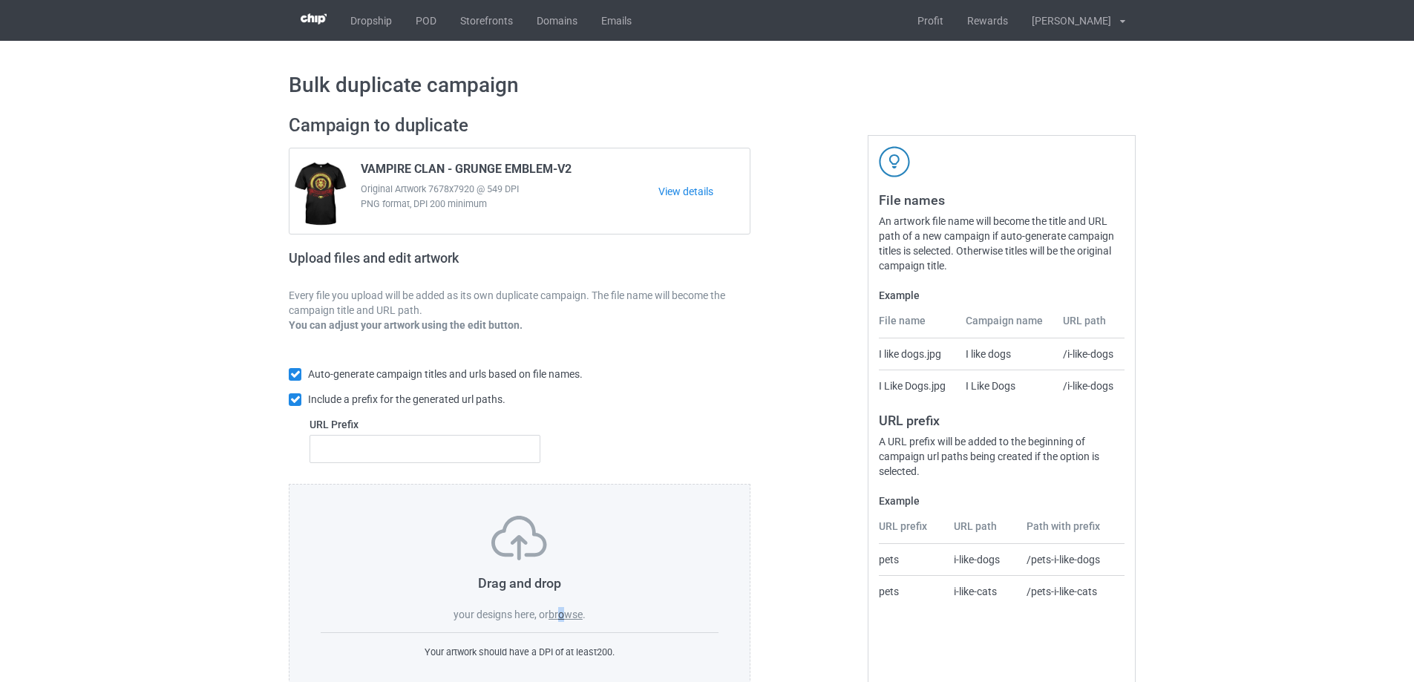
click at [562, 612] on label "browse" at bounding box center [565, 615] width 34 height 12
click at [560, 612] on label "browse" at bounding box center [565, 615] width 34 height 12
click at [0, 0] on input "browse" at bounding box center [0, 0] width 0 height 0
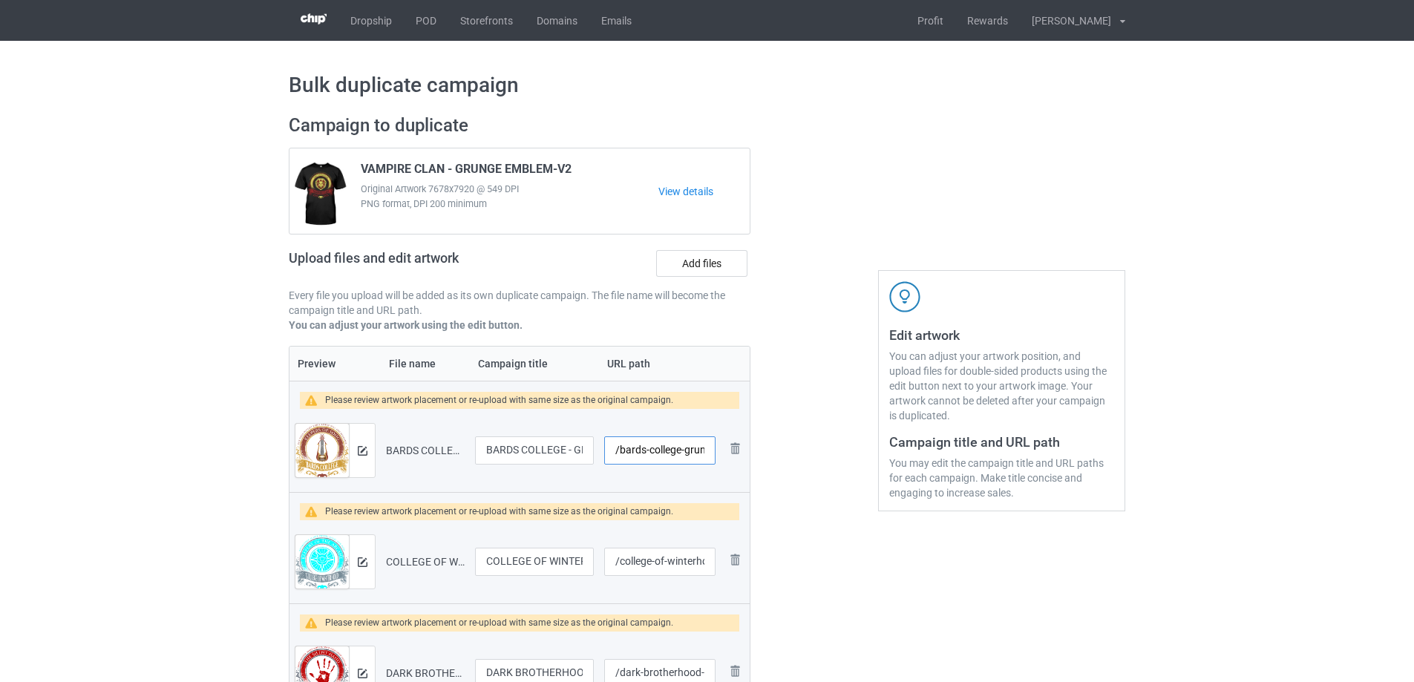
scroll to position [0, 69]
drag, startPoint x: 618, startPoint y: 450, endPoint x: 1042, endPoint y: 468, distance: 424.1
type input "/bards-college-grunge-emblem-v2"
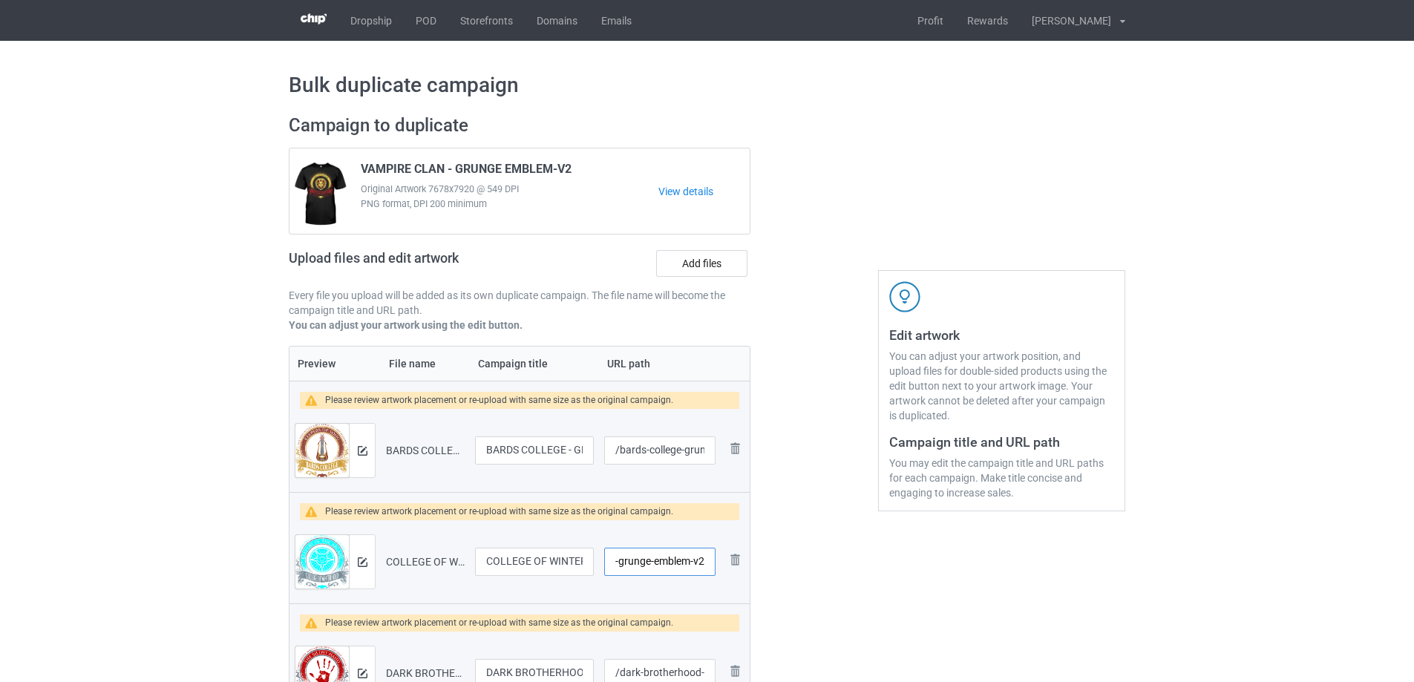
scroll to position [0, 0]
type input "/college-of-winterhold-grunge-emblem-v2"
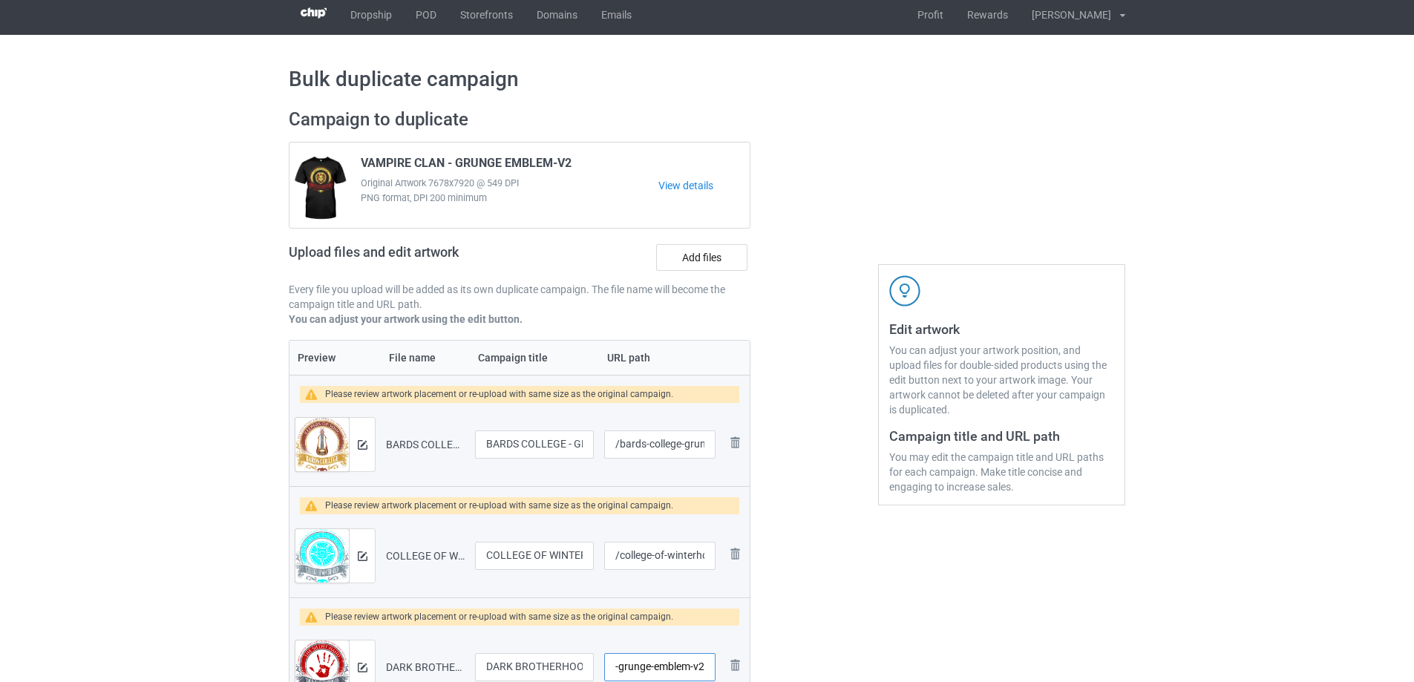
scroll to position [0, 84]
type input "/dark-brotherhood-grunge-emblem-v2"
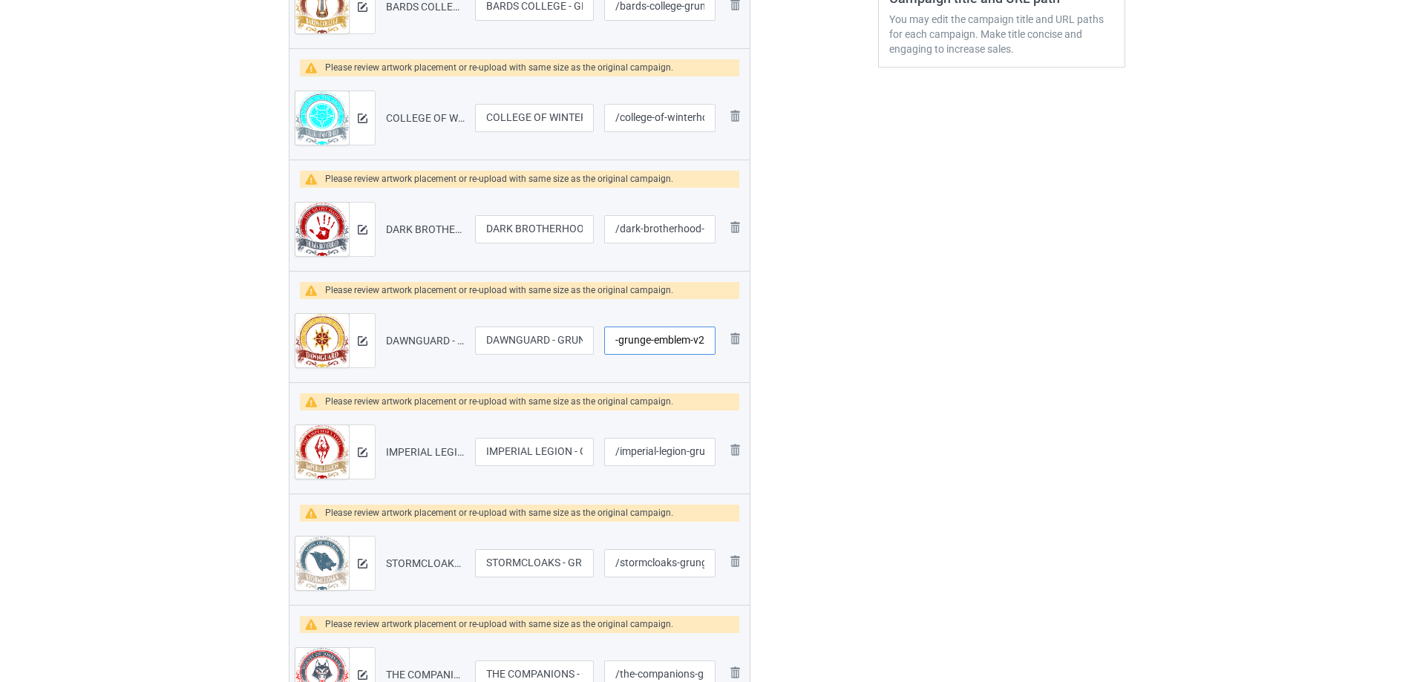
scroll to position [0, 56]
type input "/dawnguard-grunge-emblem-v2"
type input "/imperial-legion-grunge-emblem-v2"
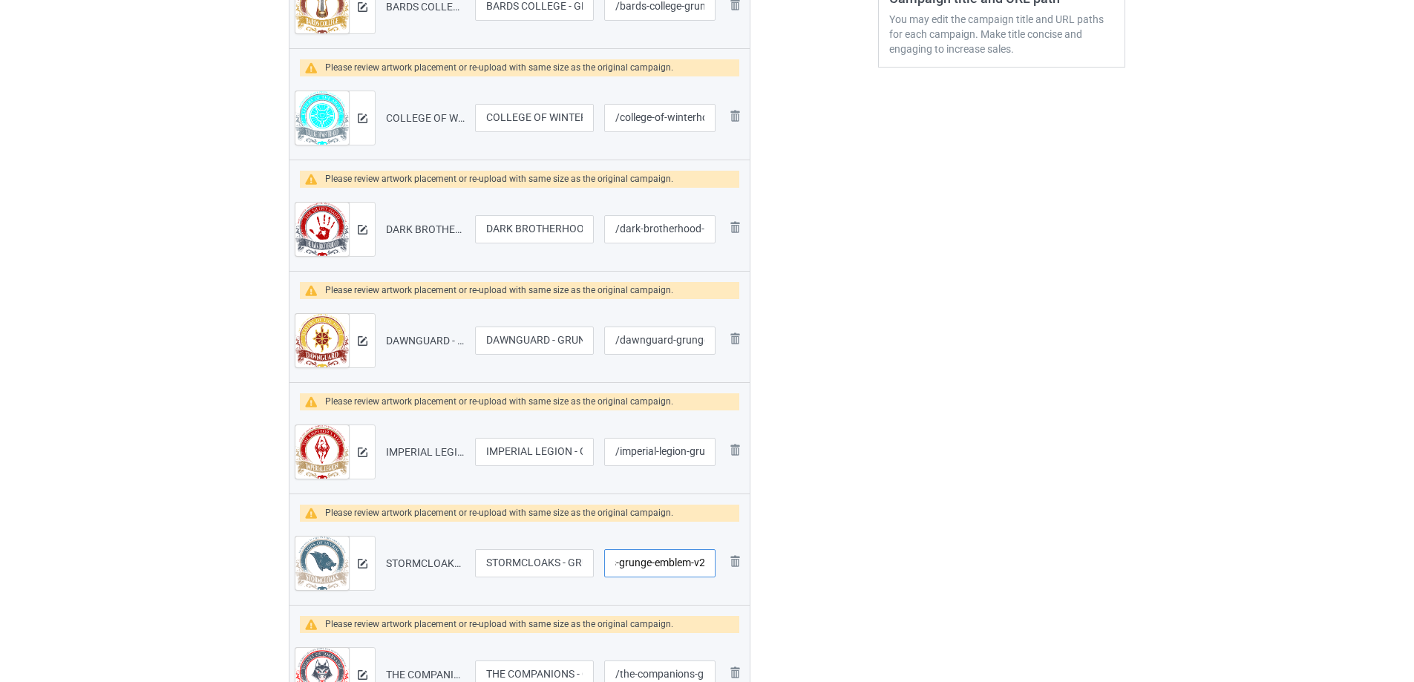
type input "/stormcloaks-grunge-emblem-v2"
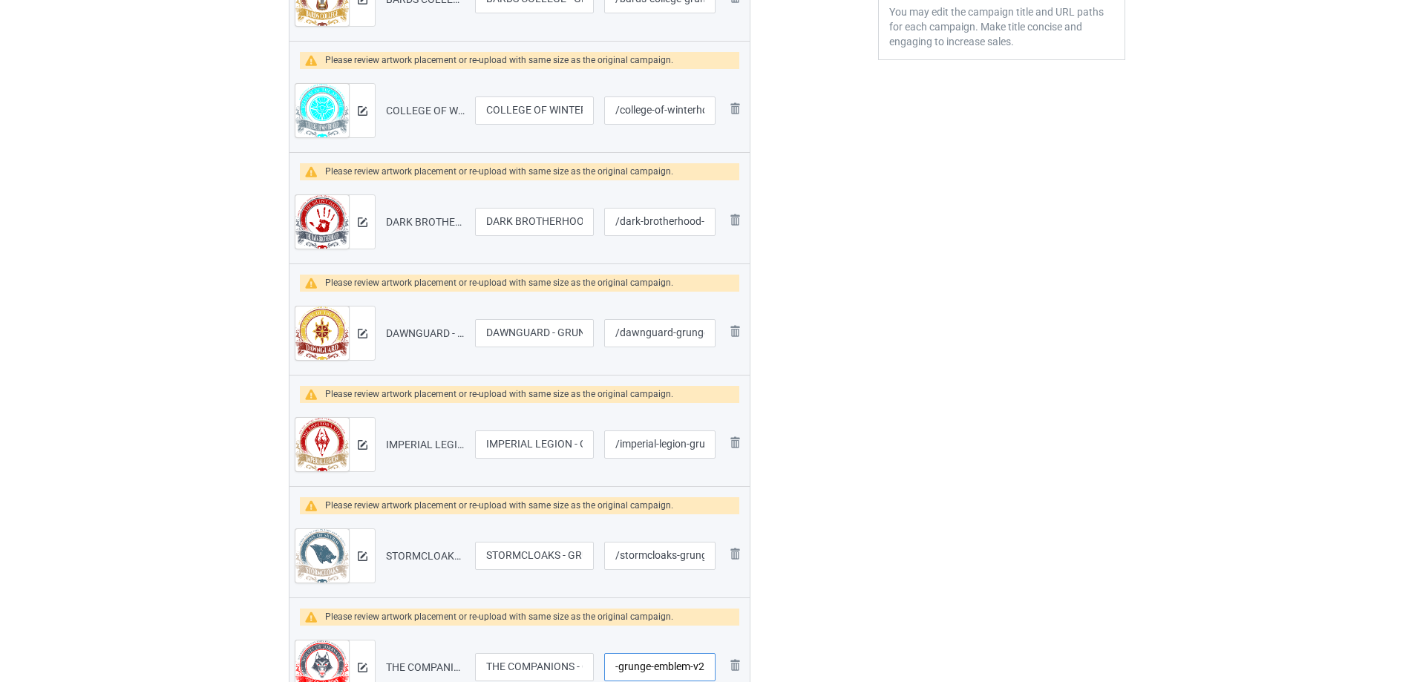
scroll to position [0, 79]
type input "/the-companions-grunge-emblem-v2"
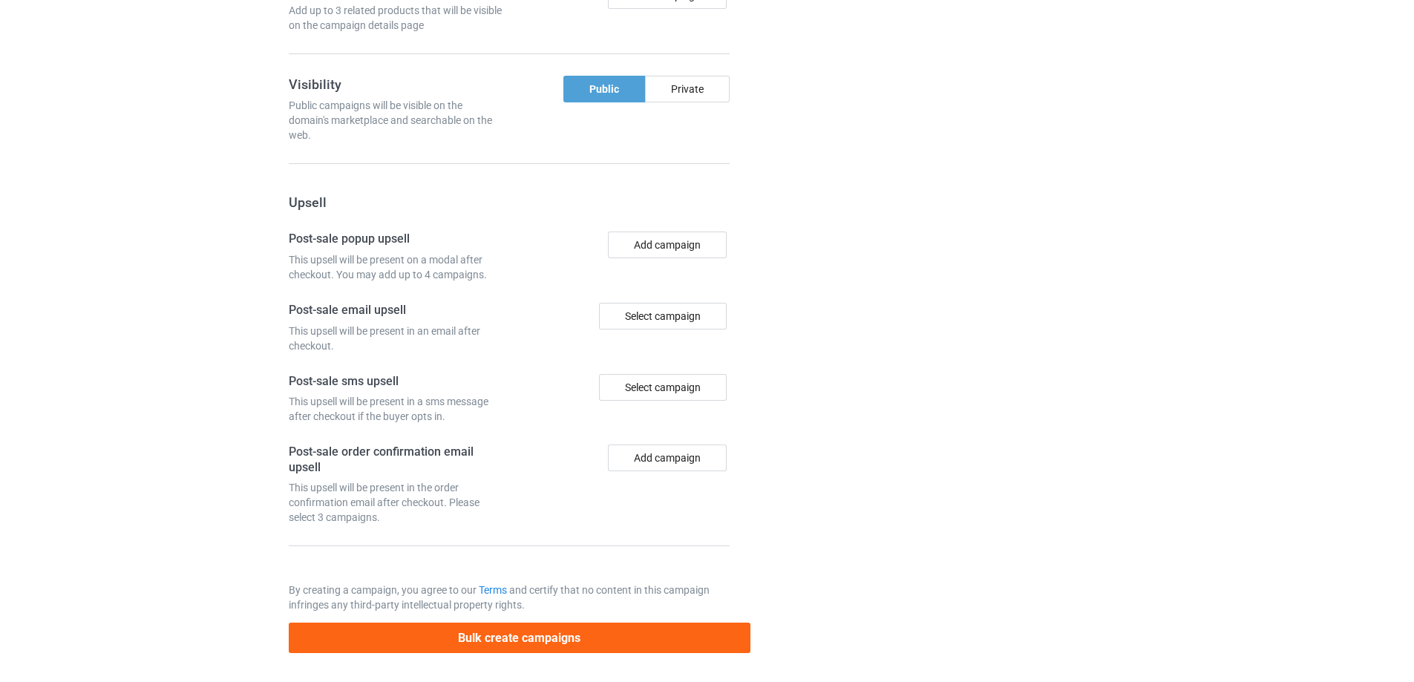
scroll to position [2016, 0]
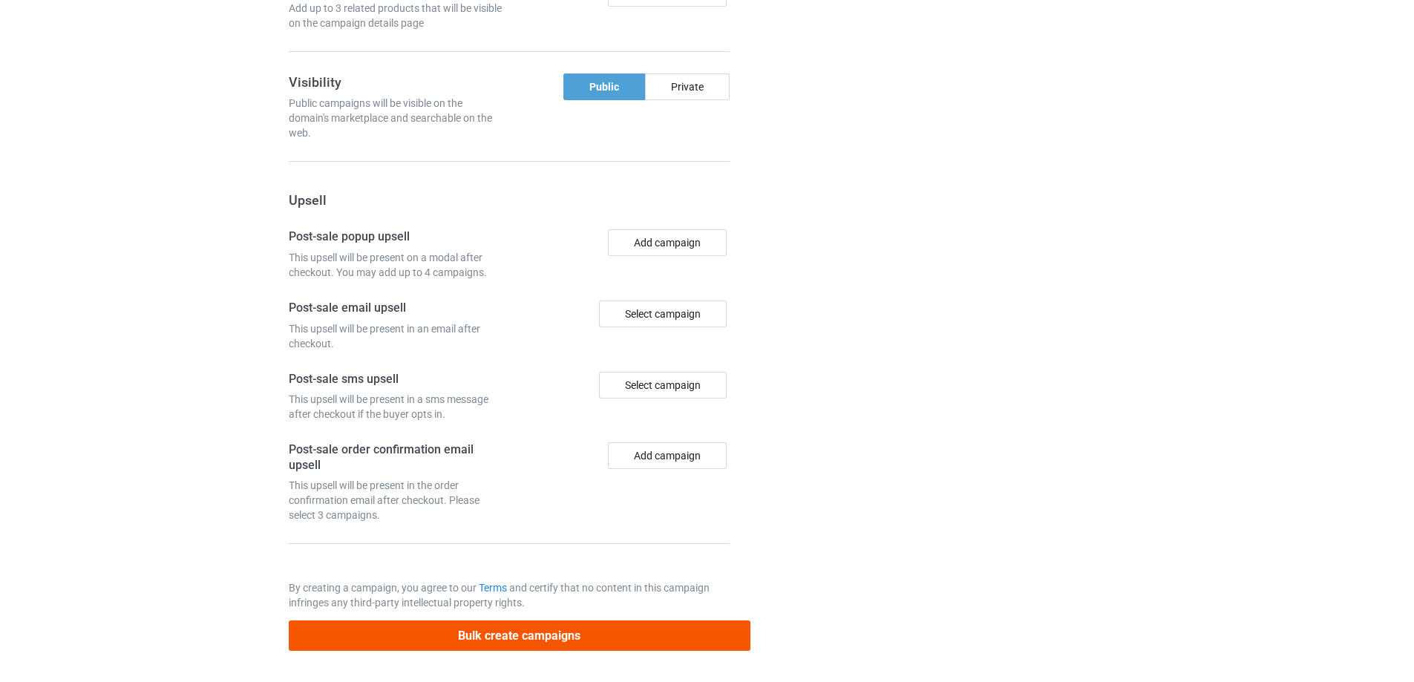
type input "/thieves-guild-grunge-emblem-v2"
click at [629, 632] on button "Bulk create campaigns" at bounding box center [520, 635] width 462 height 30
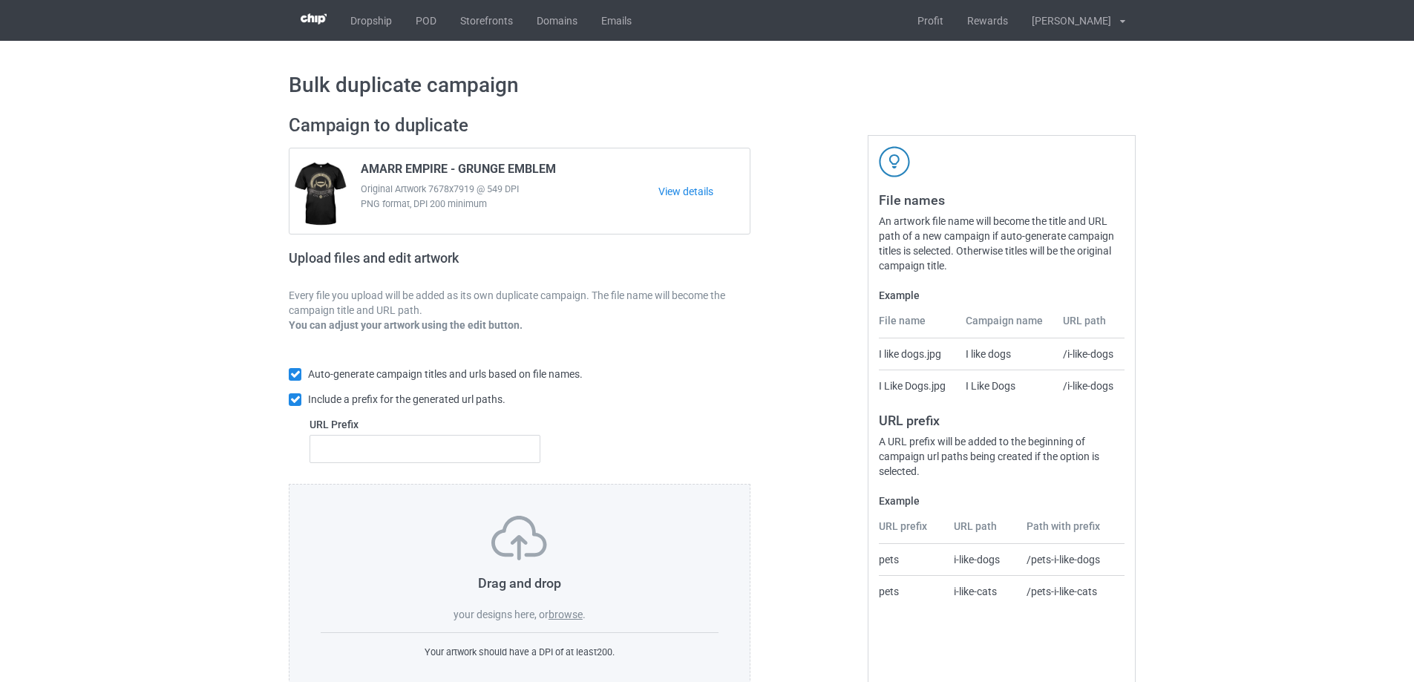
click at [579, 615] on label "browse" at bounding box center [565, 615] width 34 height 12
click at [0, 0] on input "browse" at bounding box center [0, 0] width 0 height 0
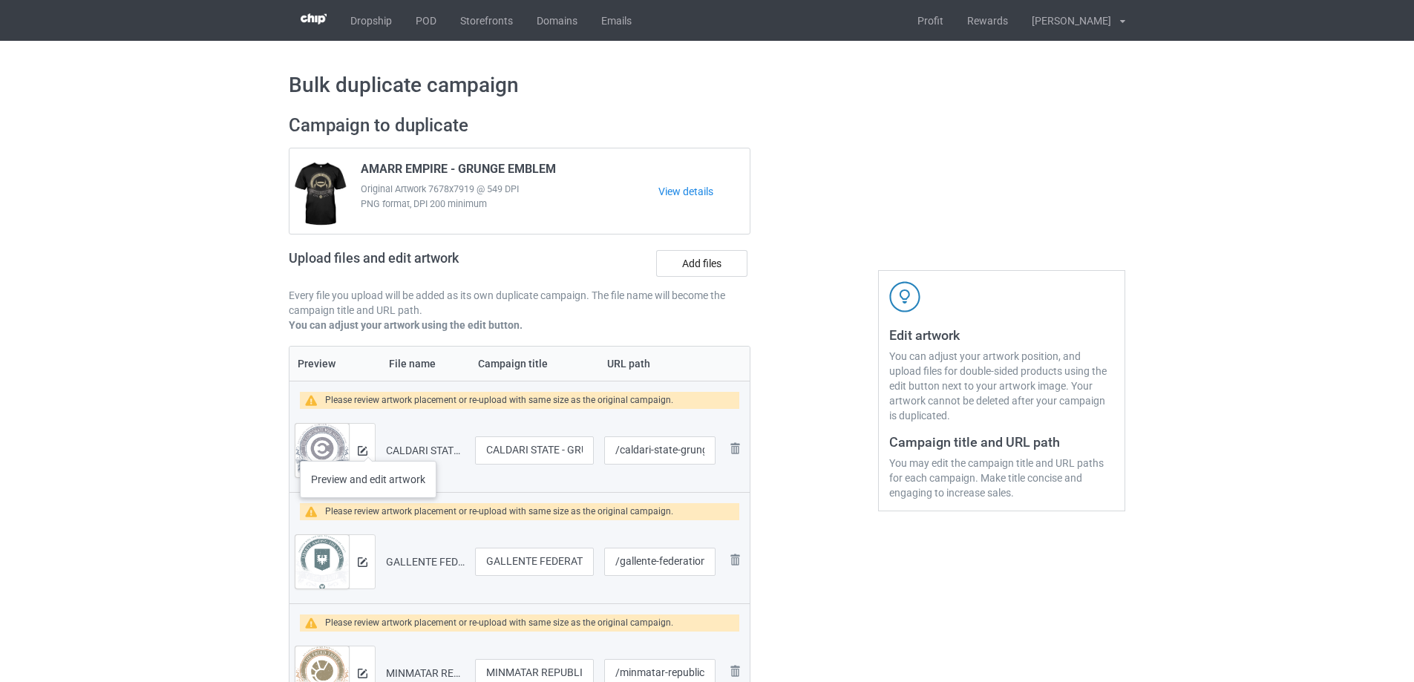
click at [368, 446] on div at bounding box center [362, 450] width 26 height 53
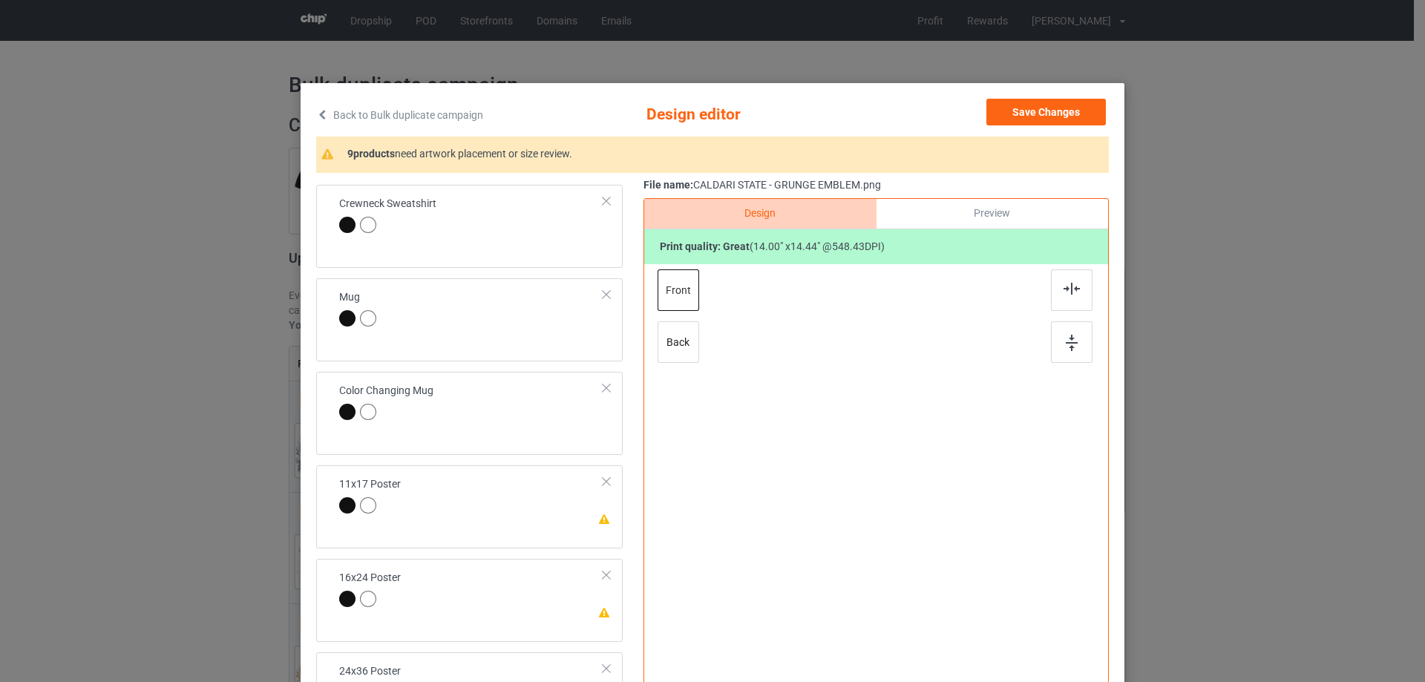
scroll to position [371, 0]
click at [509, 534] on div "Please review artwork placement 11x17 Poster" at bounding box center [469, 503] width 306 height 83
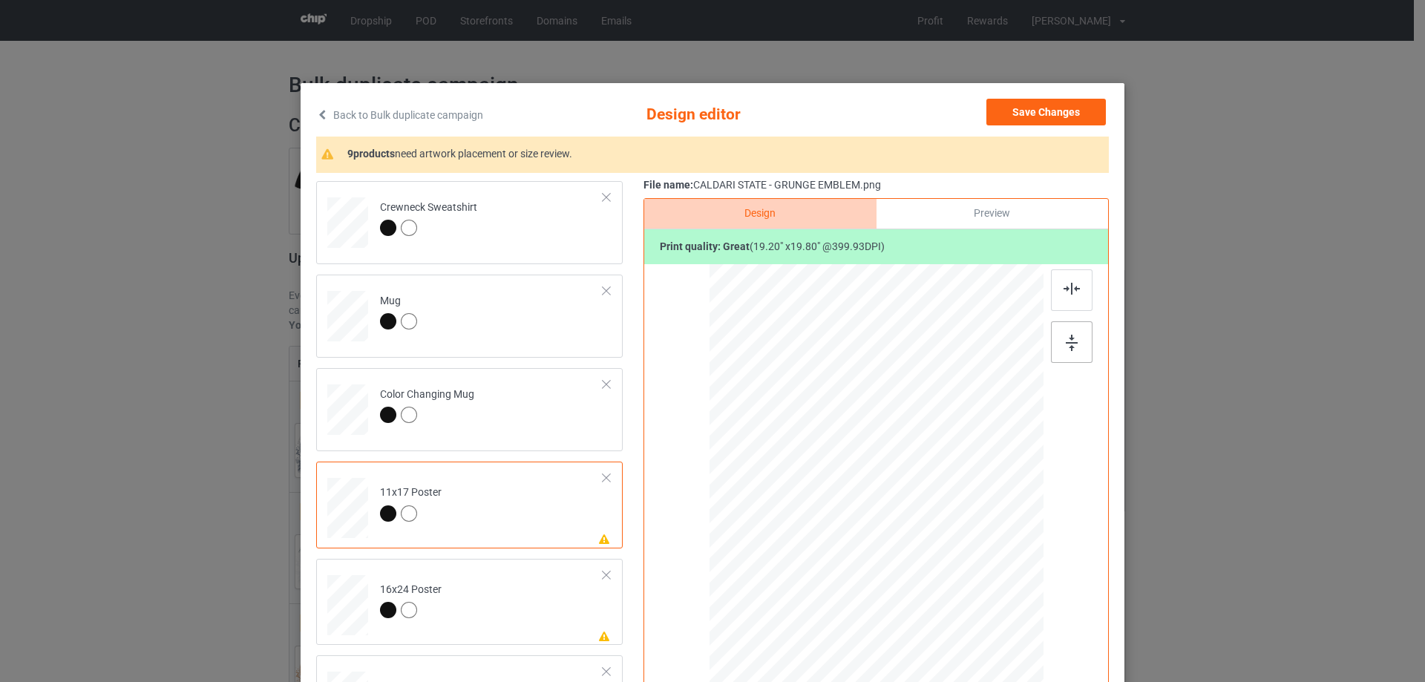
click at [1072, 344] on img at bounding box center [1072, 343] width 12 height 16
click at [1072, 286] on img at bounding box center [1071, 289] width 16 height 12
click at [1066, 298] on div at bounding box center [1072, 290] width 42 height 42
drag, startPoint x: 1069, startPoint y: 346, endPoint x: 1049, endPoint y: 364, distance: 27.3
click at [1069, 345] on img at bounding box center [1072, 343] width 12 height 16
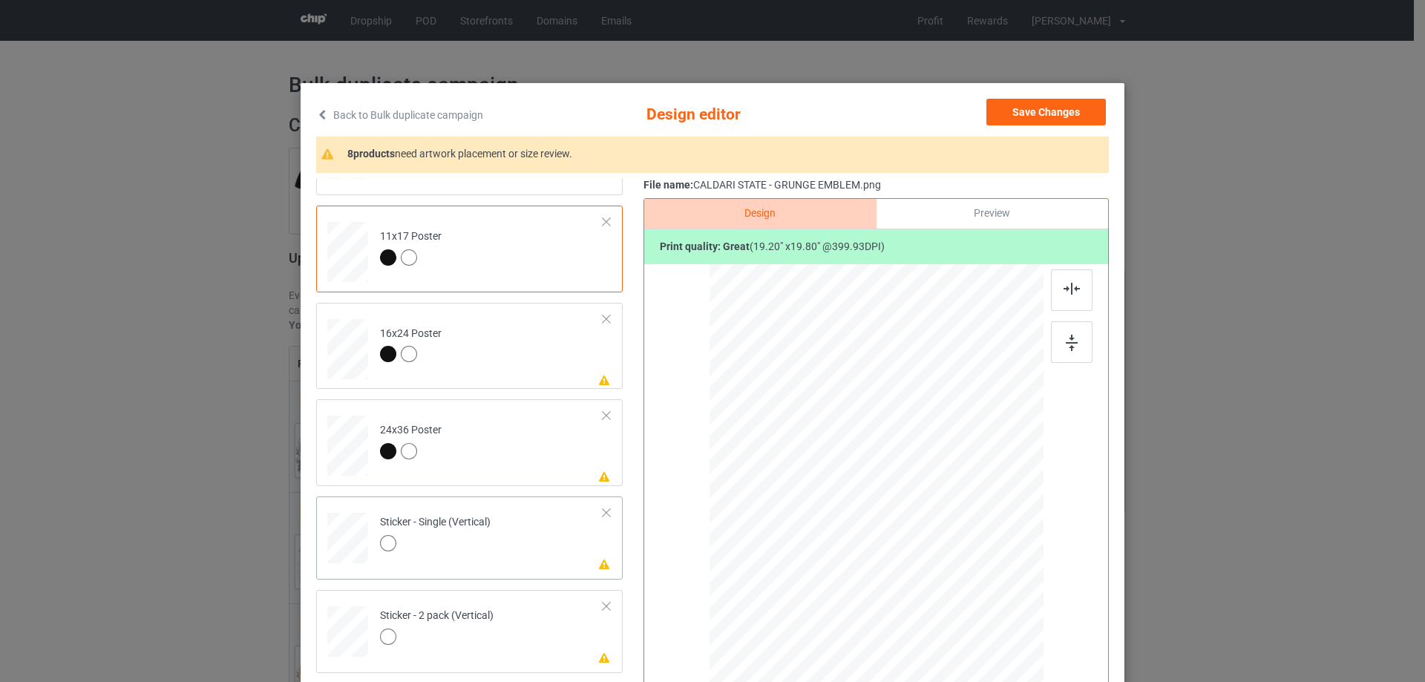
scroll to position [668, 0]
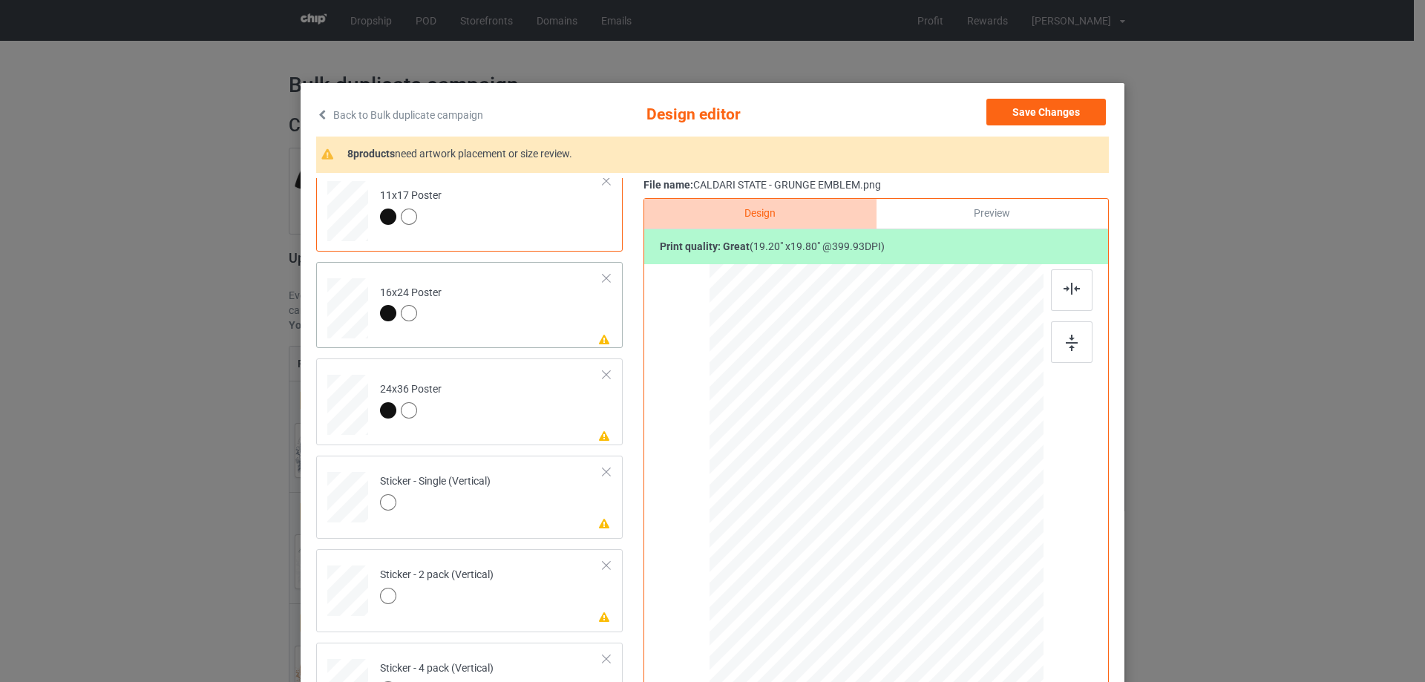
click at [533, 328] on td "Please review artwork placement 16x24 Poster" at bounding box center [492, 305] width 240 height 75
click at [1066, 347] on img at bounding box center [1072, 343] width 12 height 16
click at [1062, 282] on div at bounding box center [1072, 290] width 42 height 42
click at [528, 393] on td "Please review artwork placement 24x36 Poster" at bounding box center [492, 401] width 240 height 75
click at [1070, 346] on img at bounding box center [1072, 343] width 12 height 16
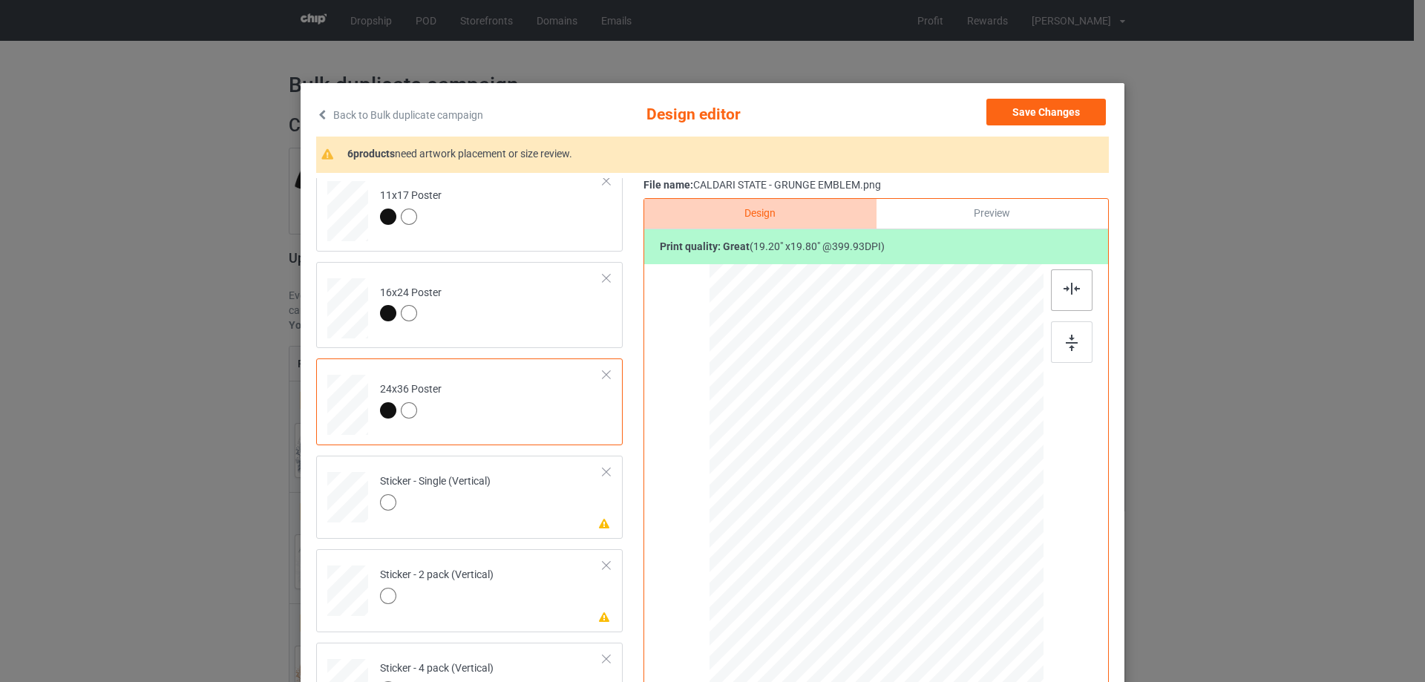
click at [1065, 298] on div at bounding box center [1072, 290] width 42 height 42
click at [519, 502] on td "Please review artwork placement Sticker - Single (Vertical)" at bounding box center [492, 494] width 240 height 65
click at [1058, 344] on div at bounding box center [1072, 342] width 42 height 42
click at [1069, 281] on div at bounding box center [1072, 290] width 42 height 42
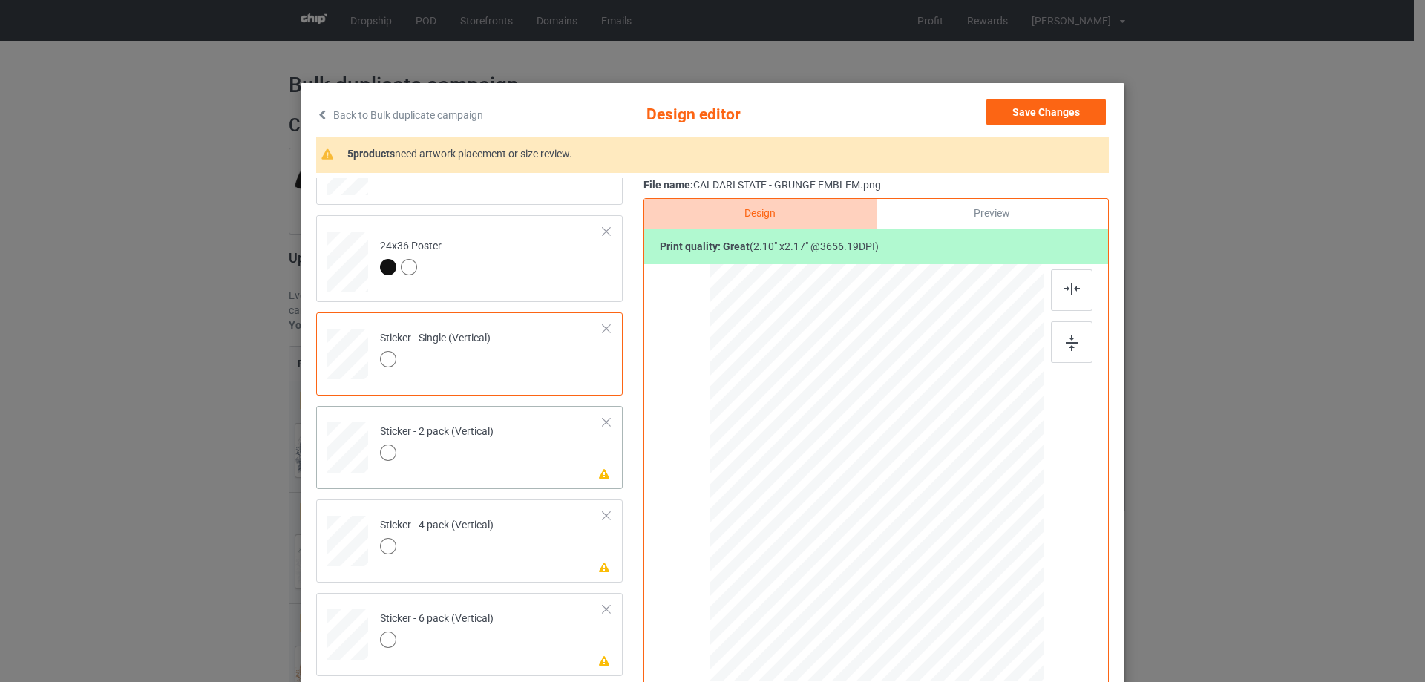
scroll to position [816, 0]
click at [529, 441] on td "Please review artwork placement Sticker - 2 pack (Vertical)" at bounding box center [492, 439] width 240 height 65
click at [1069, 334] on div at bounding box center [1072, 342] width 42 height 42
click at [1065, 291] on img at bounding box center [1071, 289] width 16 height 12
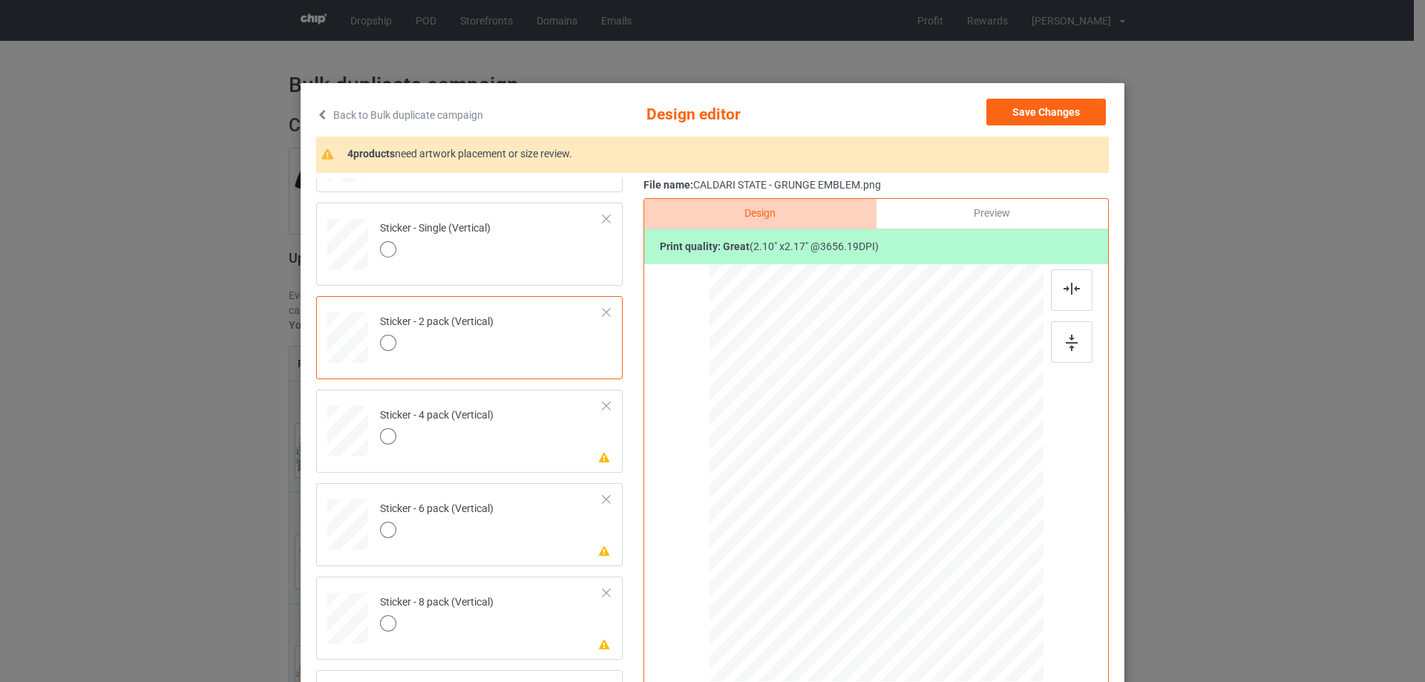
scroll to position [965, 0]
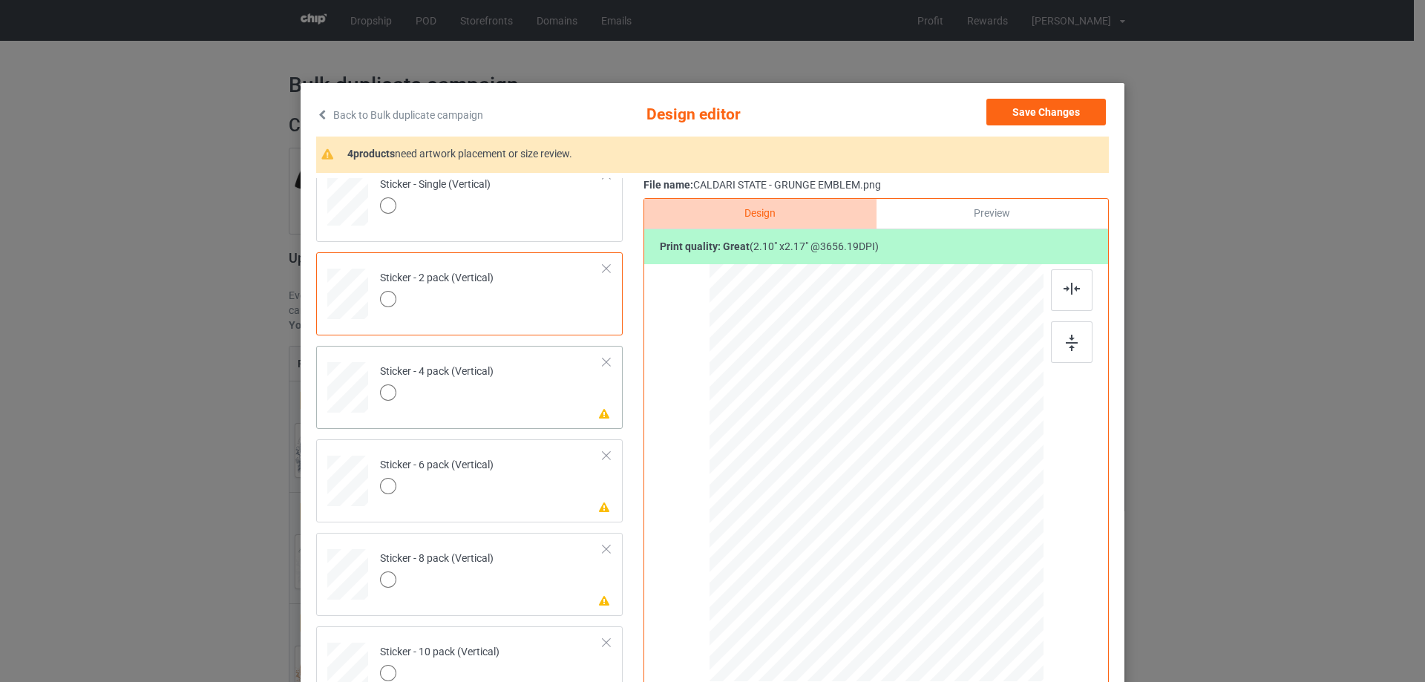
click at [539, 410] on td "Please review artwork placement Sticker - 4 pack (Vertical)" at bounding box center [492, 384] width 240 height 65
click at [1052, 333] on div at bounding box center [1072, 342] width 42 height 42
click at [1051, 273] on div at bounding box center [1072, 290] width 42 height 42
click at [1066, 284] on img at bounding box center [1071, 289] width 16 height 12
click at [527, 502] on td "Please review artwork placement Sticker - 6 pack (Vertical)" at bounding box center [492, 477] width 240 height 65
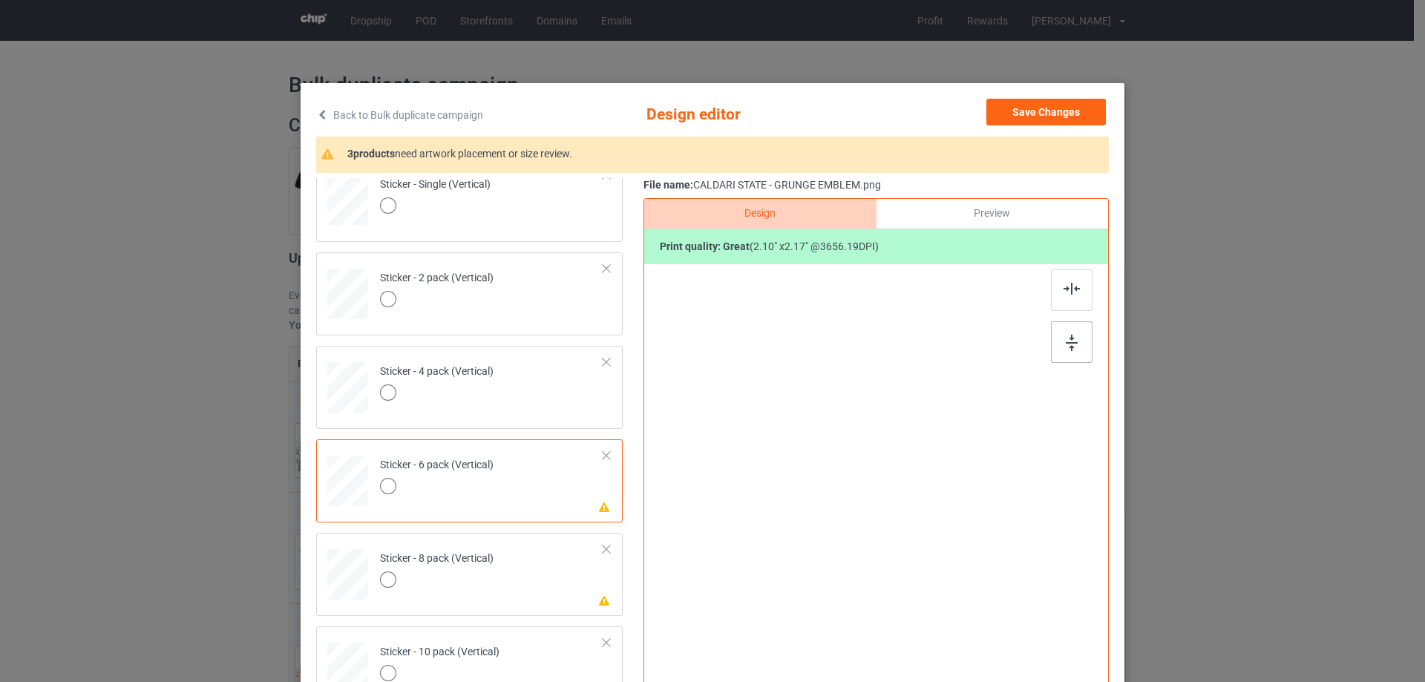
drag, startPoint x: 1080, startPoint y: 348, endPoint x: 1078, endPoint y: 283, distance: 65.3
click at [1080, 347] on div at bounding box center [1072, 342] width 42 height 42
click at [1078, 283] on div at bounding box center [1072, 290] width 42 height 42
click at [551, 580] on td "Please review artwork placement Sticker - 8 pack (Vertical)" at bounding box center [492, 571] width 240 height 65
click at [1071, 341] on img at bounding box center [1072, 343] width 12 height 16
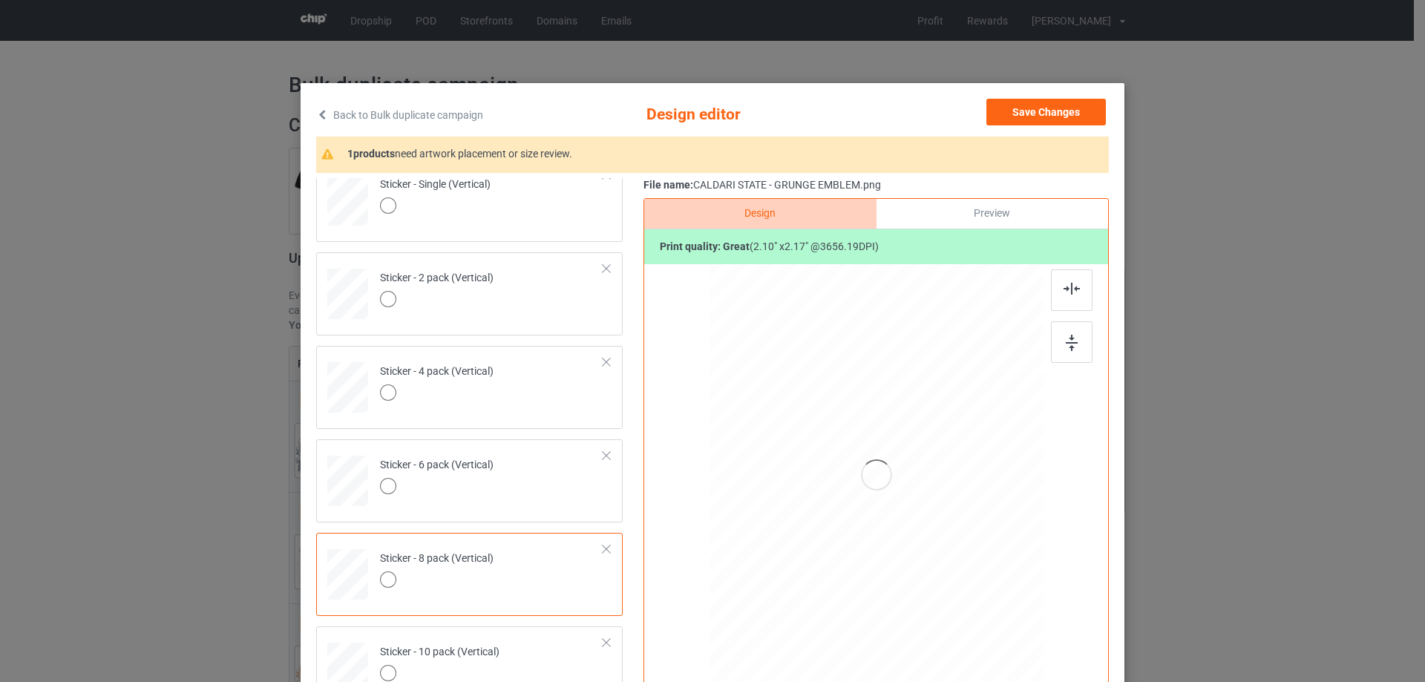
click at [1066, 289] on img at bounding box center [1071, 289] width 16 height 12
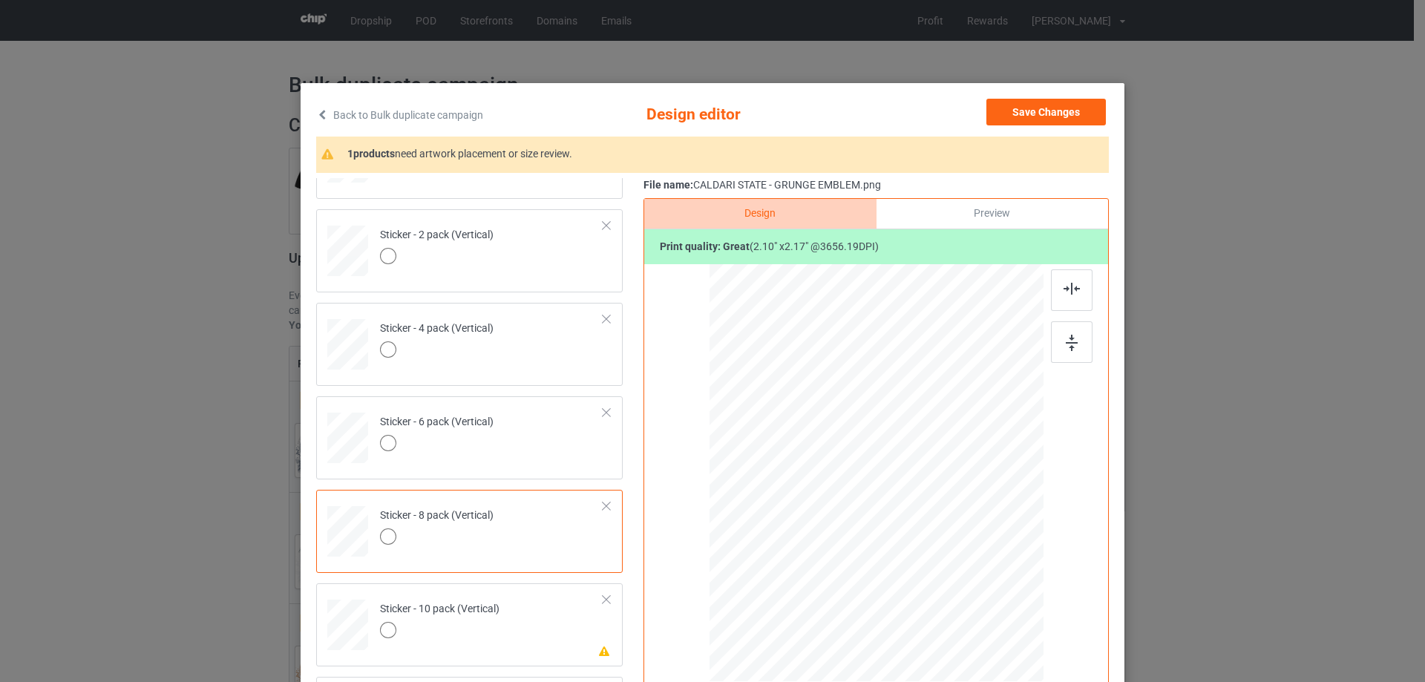
scroll to position [1011, 0]
click at [508, 629] on td "Please review artwork placement Sticker - 10 pack (Vertical)" at bounding box center [492, 618] width 240 height 65
click at [1054, 344] on div at bounding box center [1072, 342] width 42 height 42
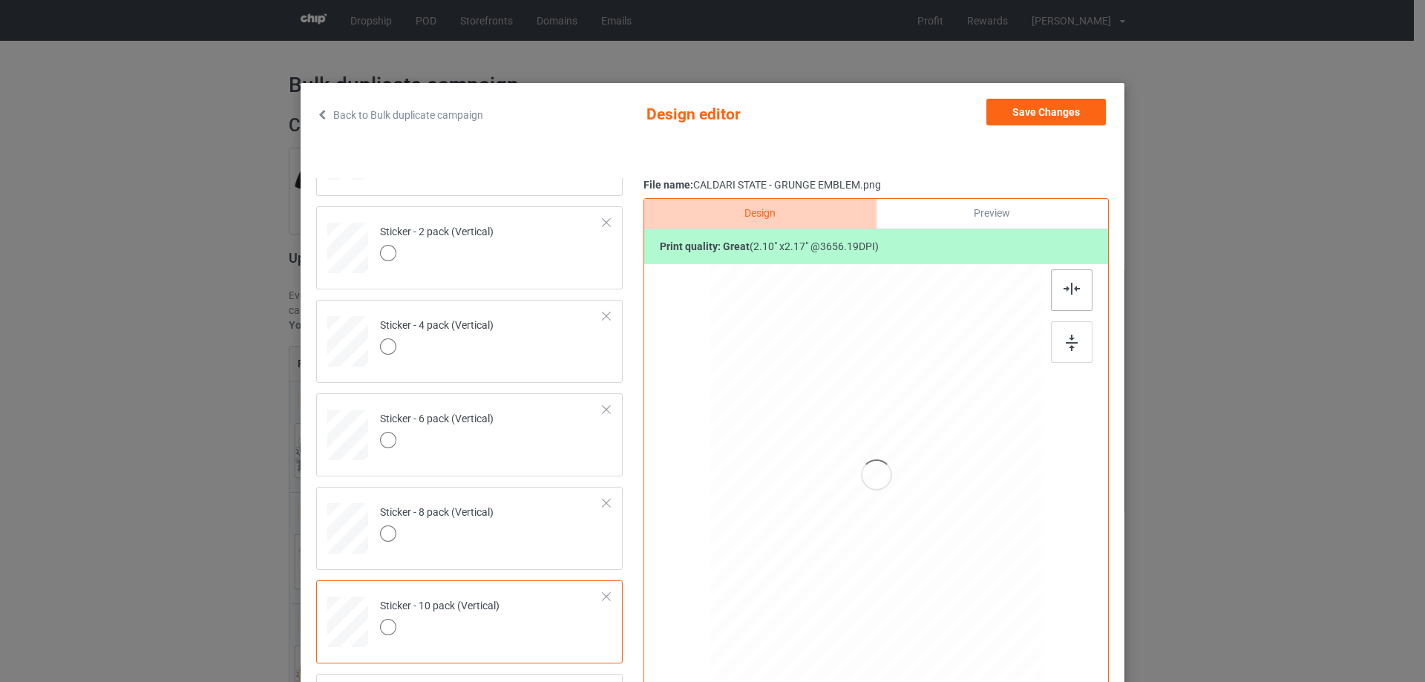
click at [1069, 284] on img at bounding box center [1071, 289] width 16 height 12
click at [1046, 107] on button "Save Changes" at bounding box center [1045, 112] width 119 height 27
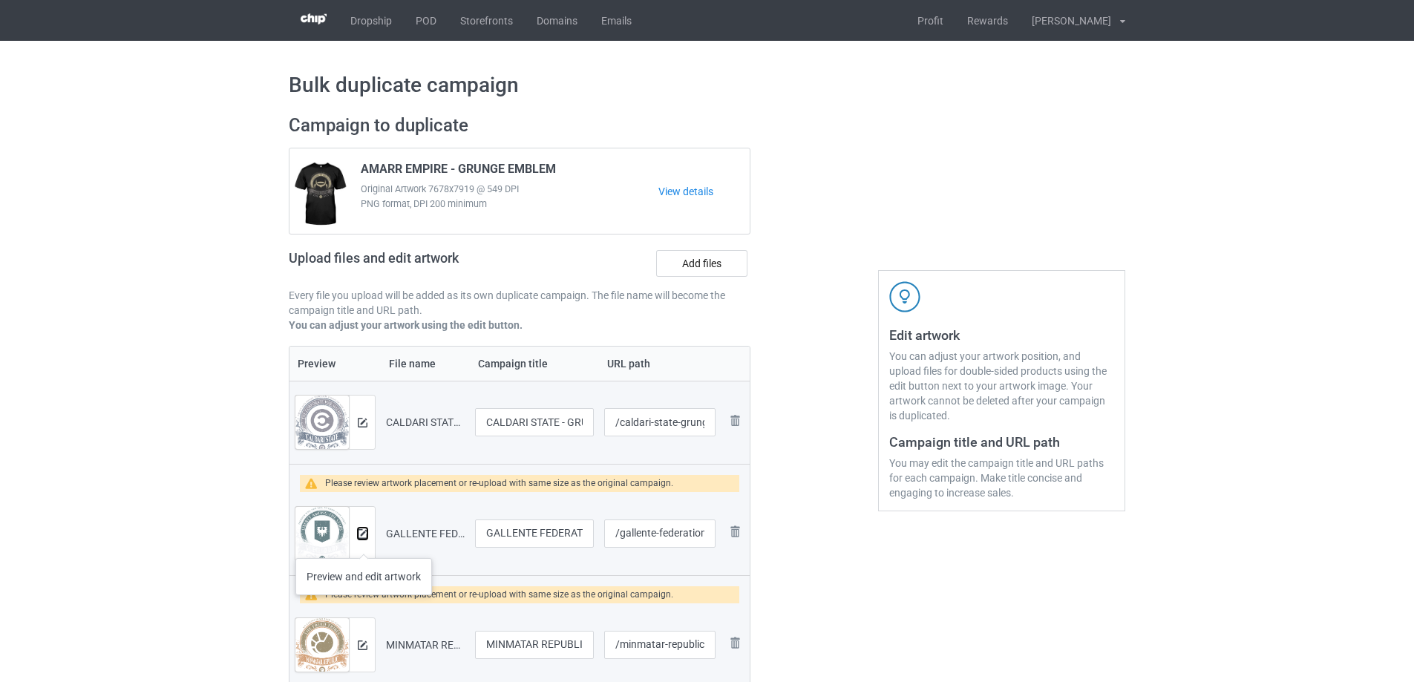
click at [364, 530] on img at bounding box center [363, 534] width 10 height 10
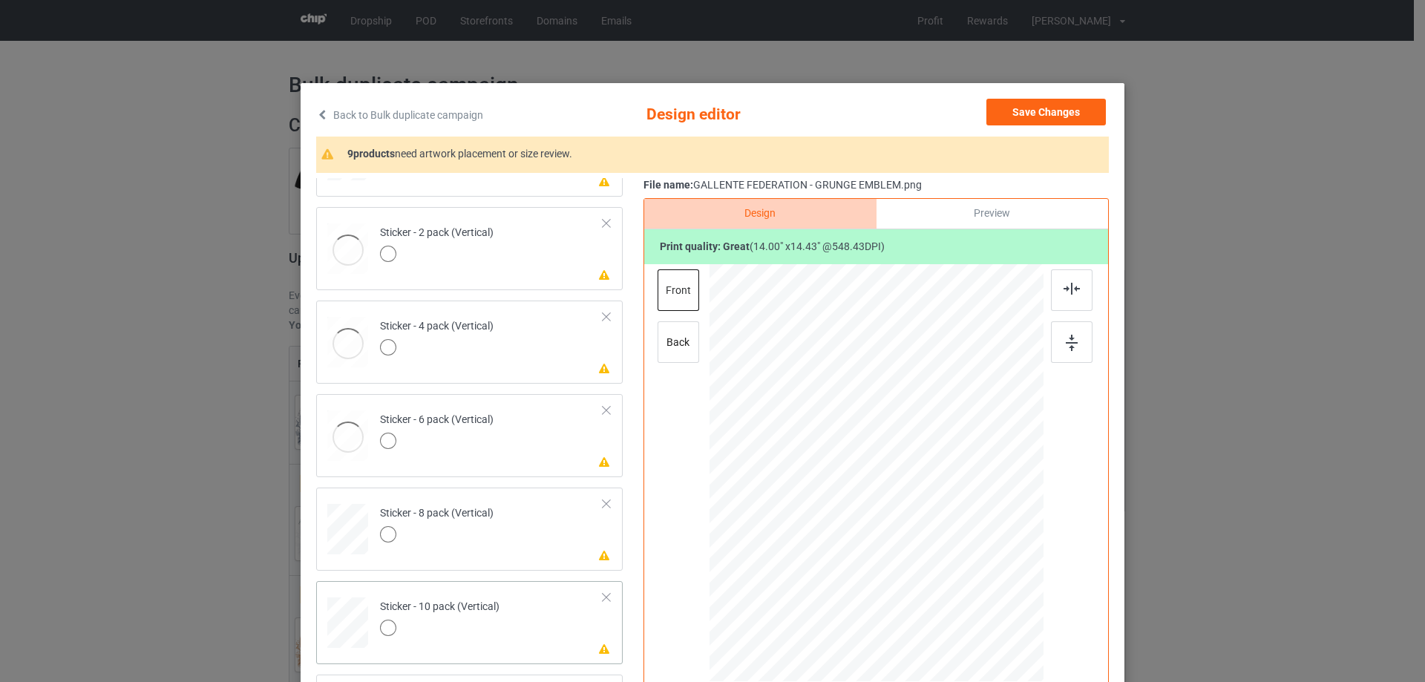
click at [560, 637] on td "Please review artwork placement Sticker - 10 pack (Vertical)" at bounding box center [492, 619] width 240 height 65
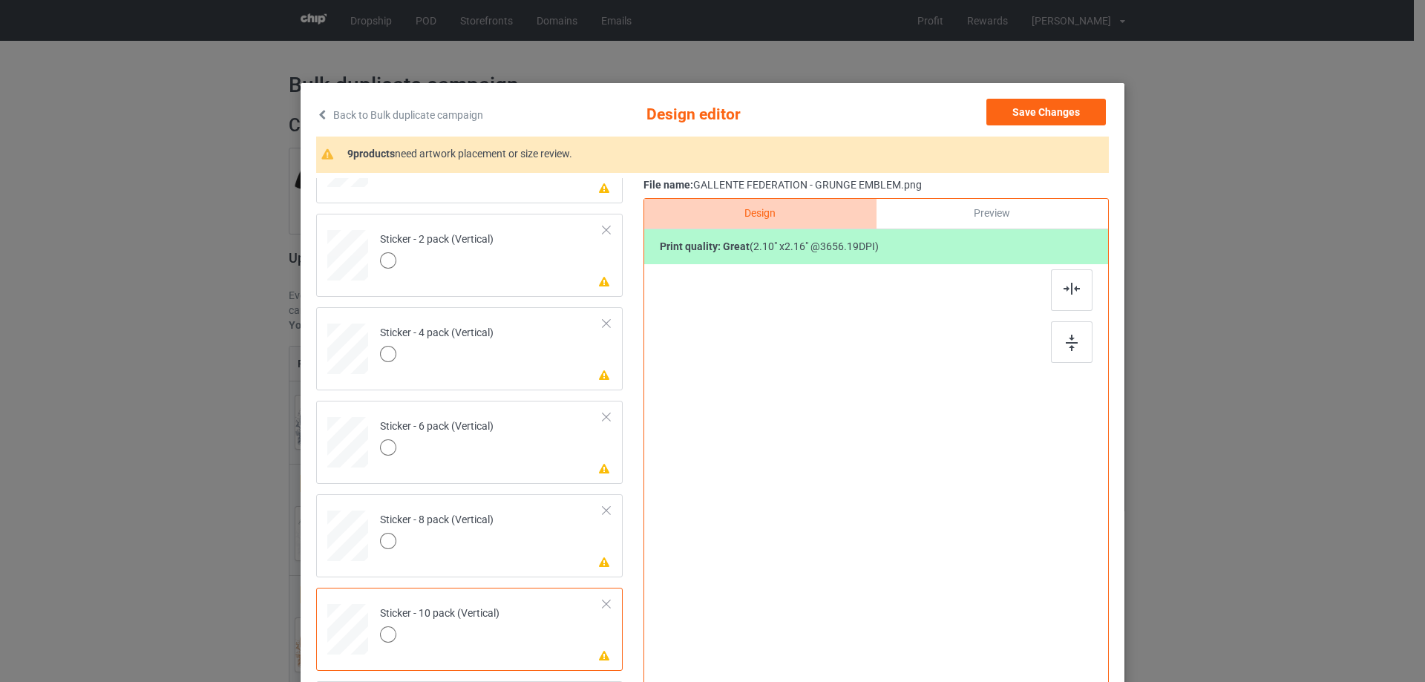
scroll to position [1010, 0]
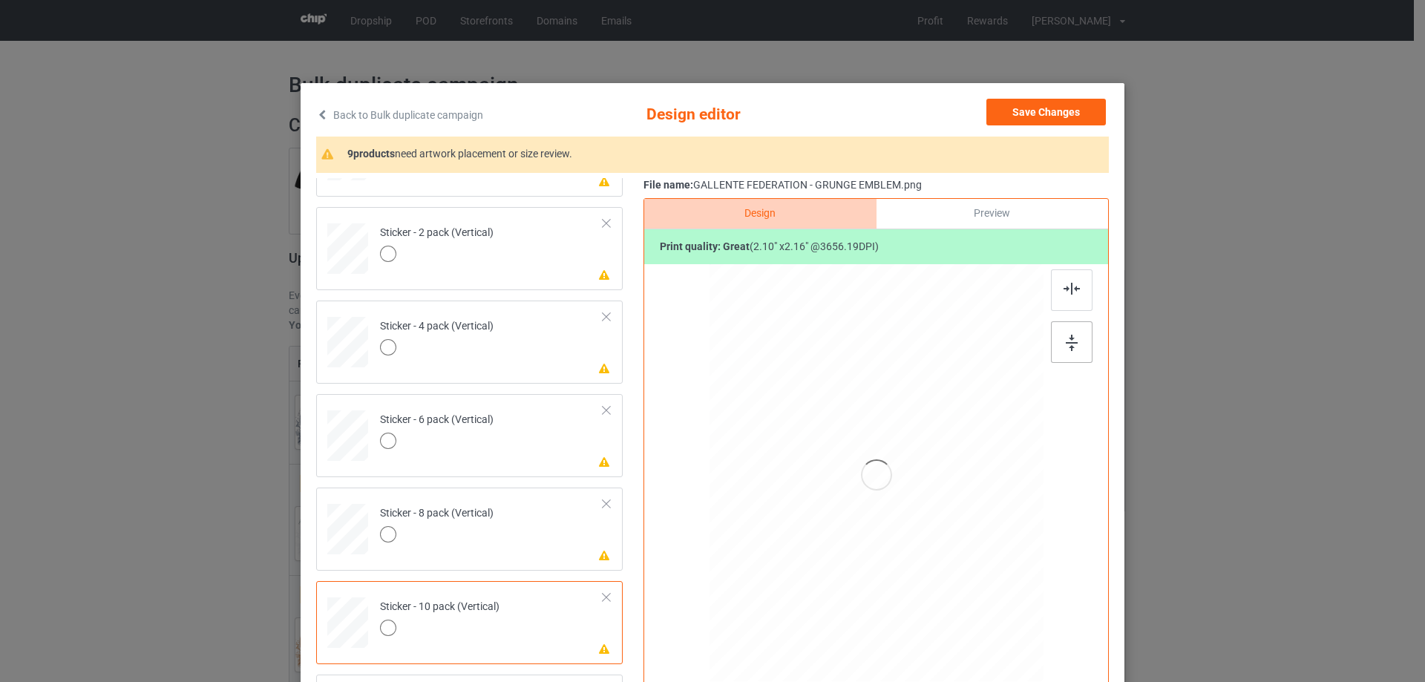
click at [1073, 342] on div at bounding box center [1072, 342] width 42 height 42
click at [1080, 279] on div at bounding box center [1072, 290] width 42 height 42
click at [534, 533] on td "Please review artwork placement Sticker - 8 pack (Vertical)" at bounding box center [492, 525] width 240 height 65
click at [1066, 344] on img at bounding box center [1072, 343] width 12 height 16
click at [1066, 290] on img at bounding box center [1071, 289] width 16 height 12
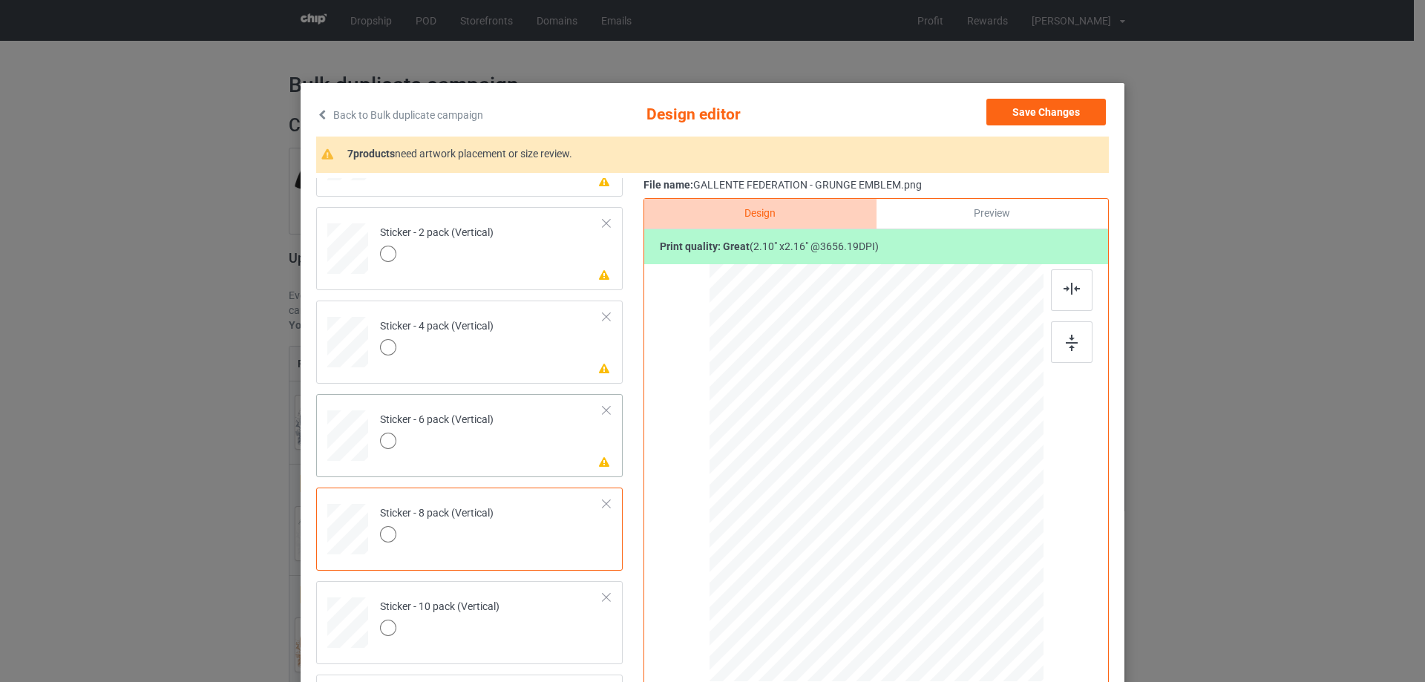
click at [523, 455] on td "Please review artwork placement Sticker - 6 pack (Vertical)" at bounding box center [492, 432] width 240 height 65
click at [1057, 353] on div at bounding box center [1072, 342] width 42 height 42
click at [1067, 278] on div at bounding box center [1072, 290] width 42 height 42
click at [544, 364] on td "Please review artwork placement Sticker - 4 pack (Vertical)" at bounding box center [492, 338] width 240 height 65
click at [1074, 344] on div at bounding box center [1072, 342] width 42 height 42
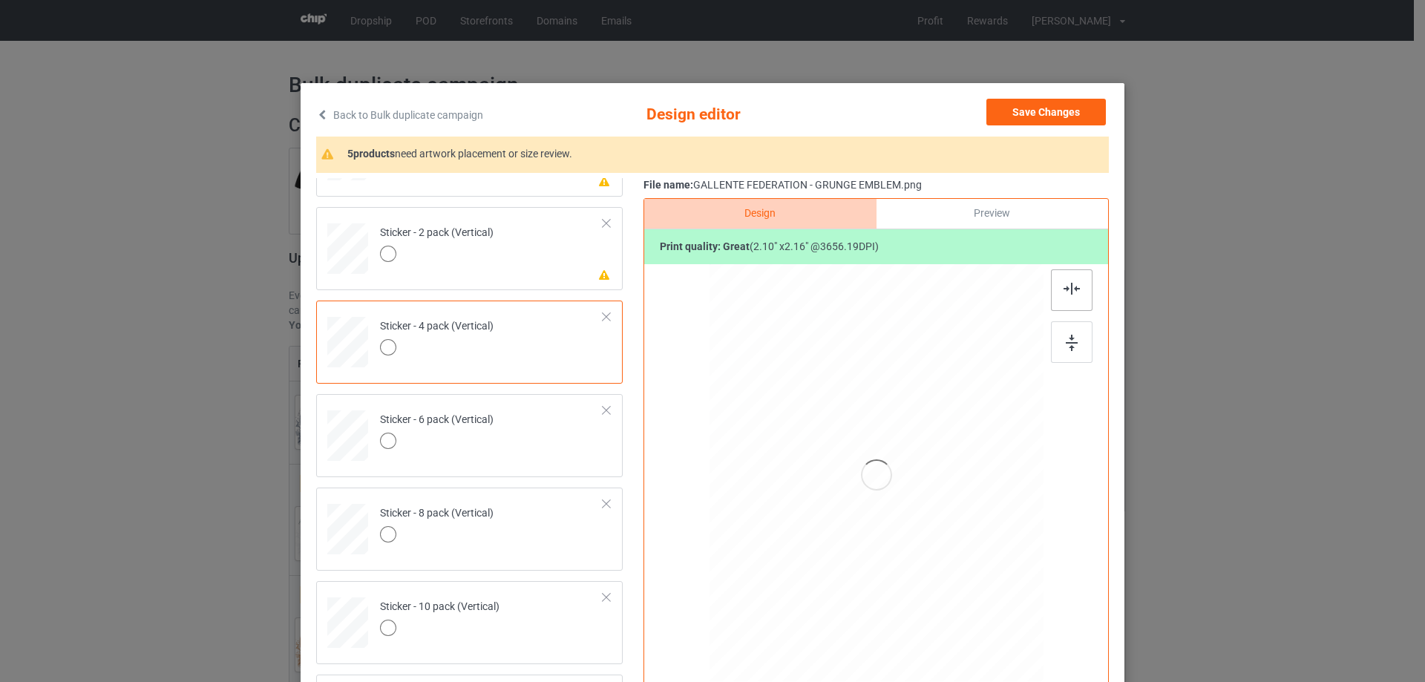
click at [1069, 285] on img at bounding box center [1071, 289] width 16 height 12
click at [531, 266] on td "Please review artwork placement Sticker - 2 pack (Vertical)" at bounding box center [492, 245] width 240 height 65
click at [1066, 334] on div at bounding box center [1072, 342] width 42 height 42
click at [1071, 276] on div at bounding box center [1072, 290] width 42 height 42
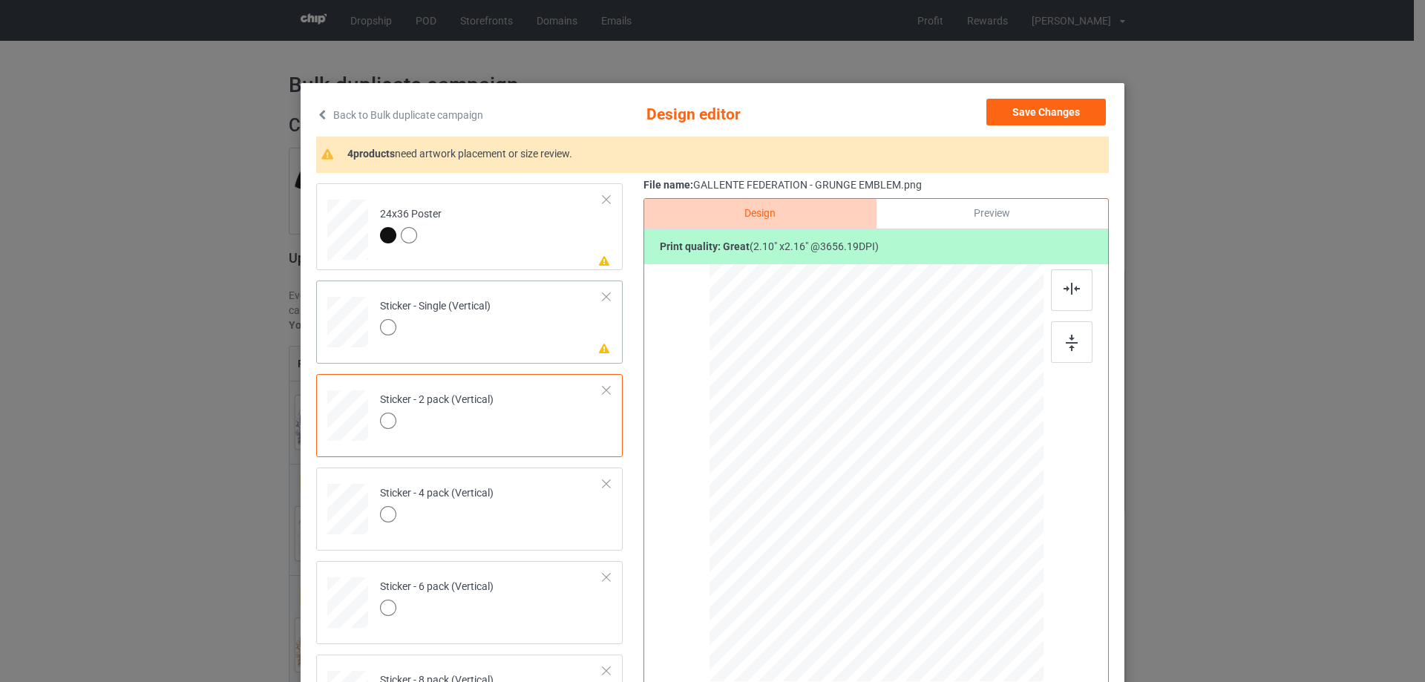
scroll to position [787, 0]
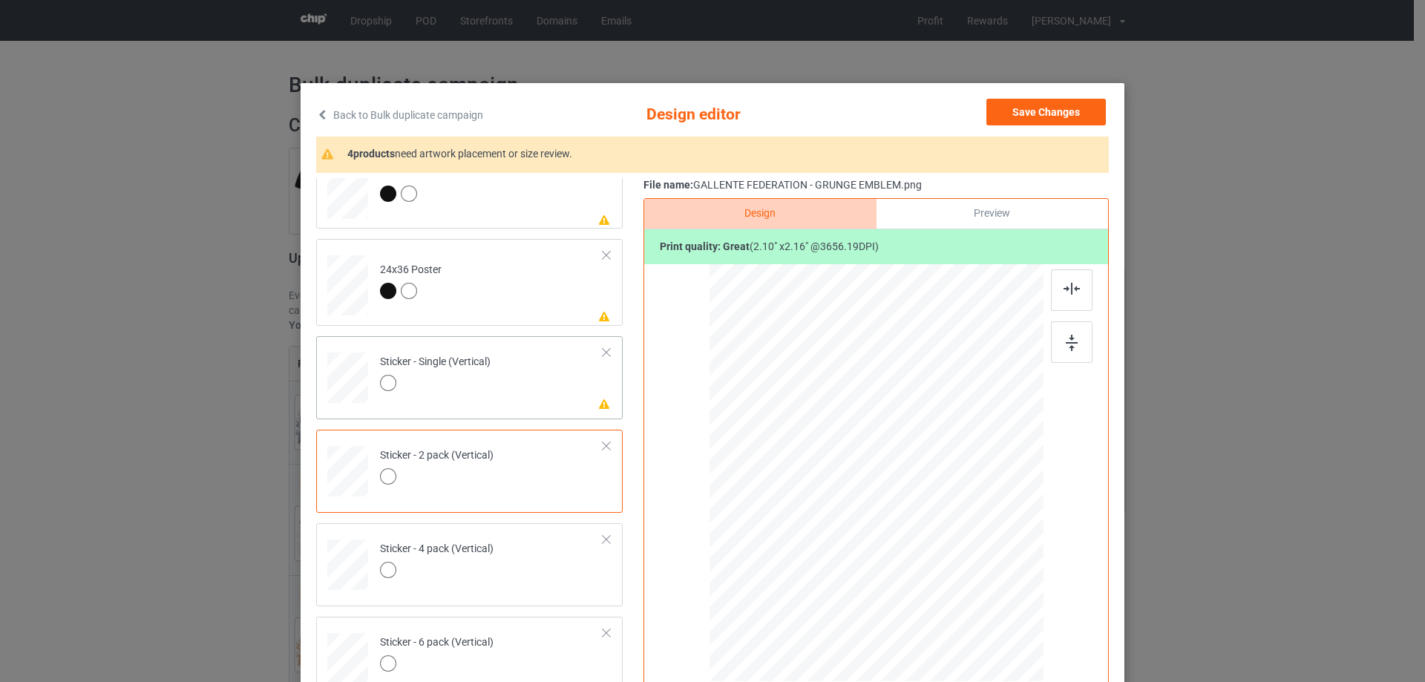
click at [477, 394] on div at bounding box center [435, 385] width 111 height 21
click at [1054, 345] on div at bounding box center [1072, 342] width 42 height 42
click at [1072, 283] on img at bounding box center [1071, 289] width 16 height 12
click at [518, 310] on td "Please review artwork placement 24x36 Poster" at bounding box center [492, 282] width 240 height 75
click at [1044, 347] on div at bounding box center [876, 457] width 386 height 386
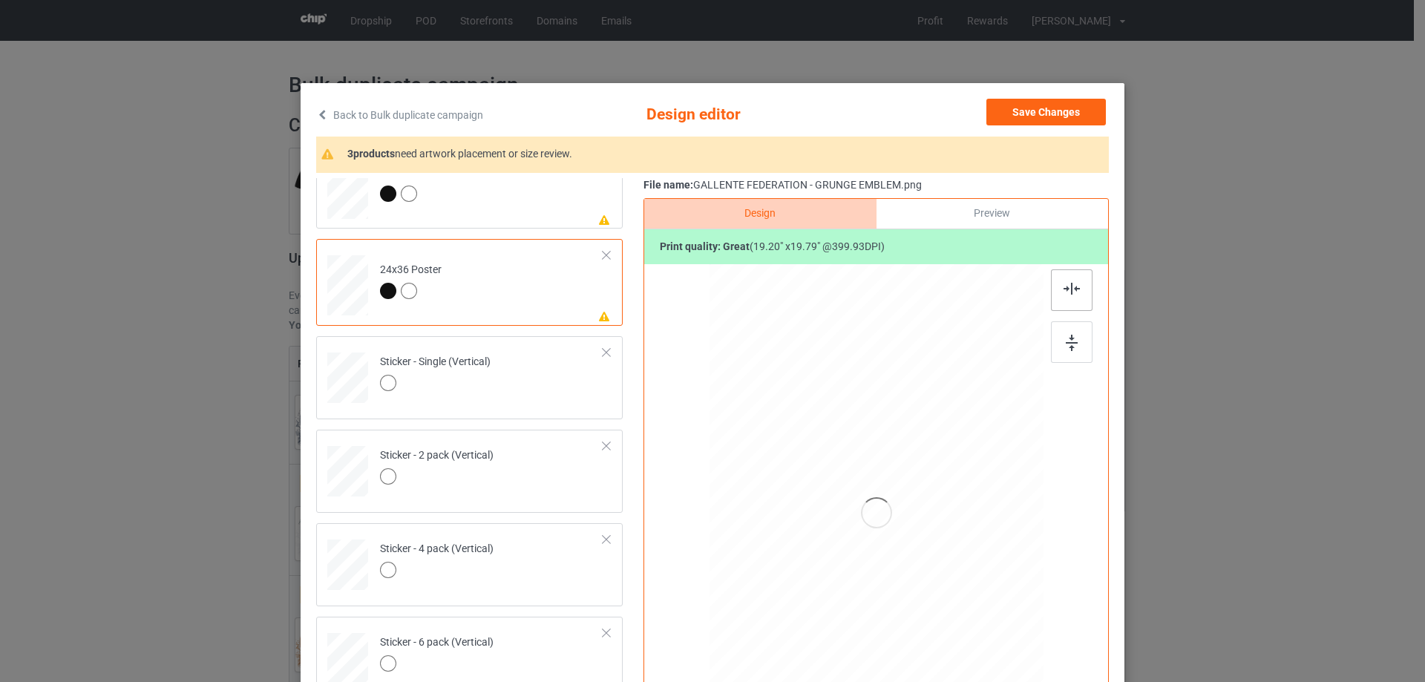
drag, startPoint x: 1060, startPoint y: 291, endPoint x: 1066, endPoint y: 311, distance: 20.7
click at [1063, 293] on img at bounding box center [1071, 289] width 16 height 12
click at [1063, 352] on div at bounding box center [1072, 342] width 42 height 42
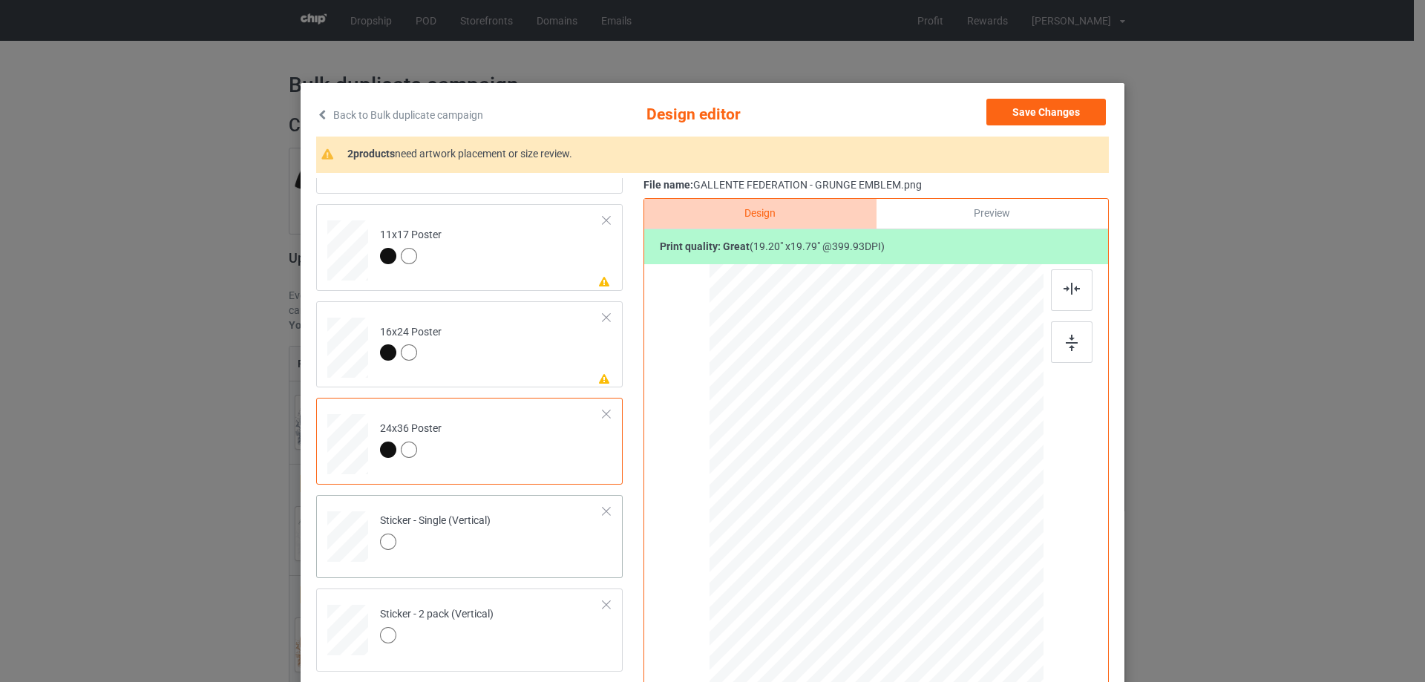
scroll to position [565, 0]
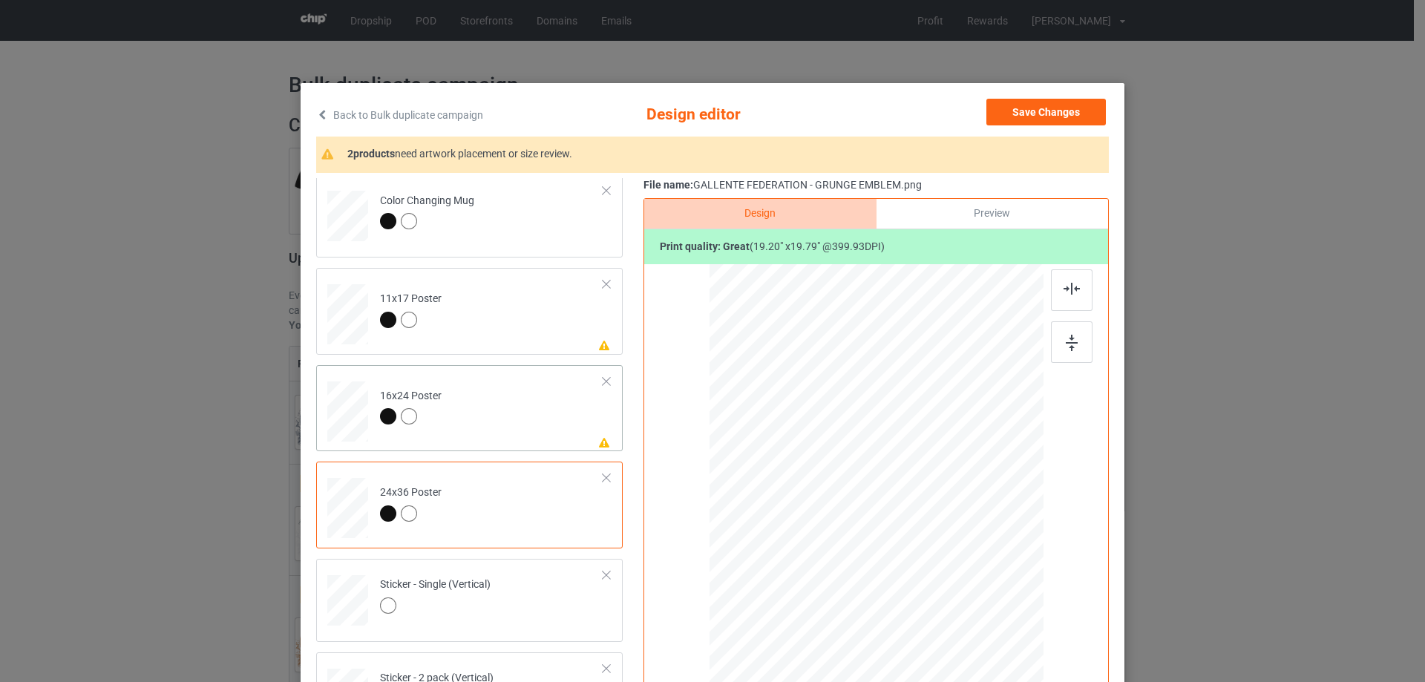
click at [521, 416] on td "Please review artwork placement 16x24 Poster" at bounding box center [492, 408] width 240 height 75
click at [1066, 347] on img at bounding box center [1072, 343] width 12 height 16
click at [1063, 290] on img at bounding box center [1071, 289] width 16 height 12
click at [536, 313] on td "Please review artwork placement 11x17 Poster" at bounding box center [492, 311] width 240 height 75
click at [1053, 339] on div at bounding box center [1072, 342] width 42 height 42
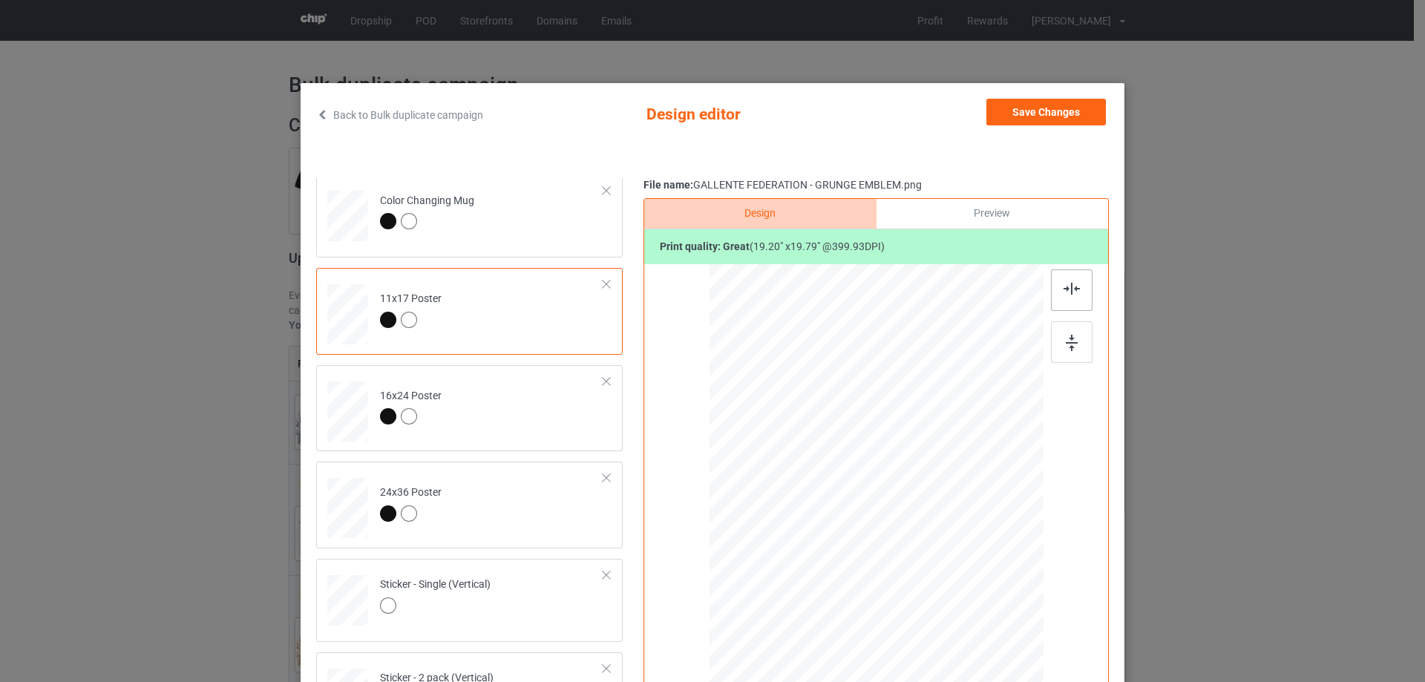
click at [1057, 292] on div at bounding box center [1072, 290] width 42 height 42
click at [1045, 105] on button "Save Changes" at bounding box center [1045, 112] width 119 height 27
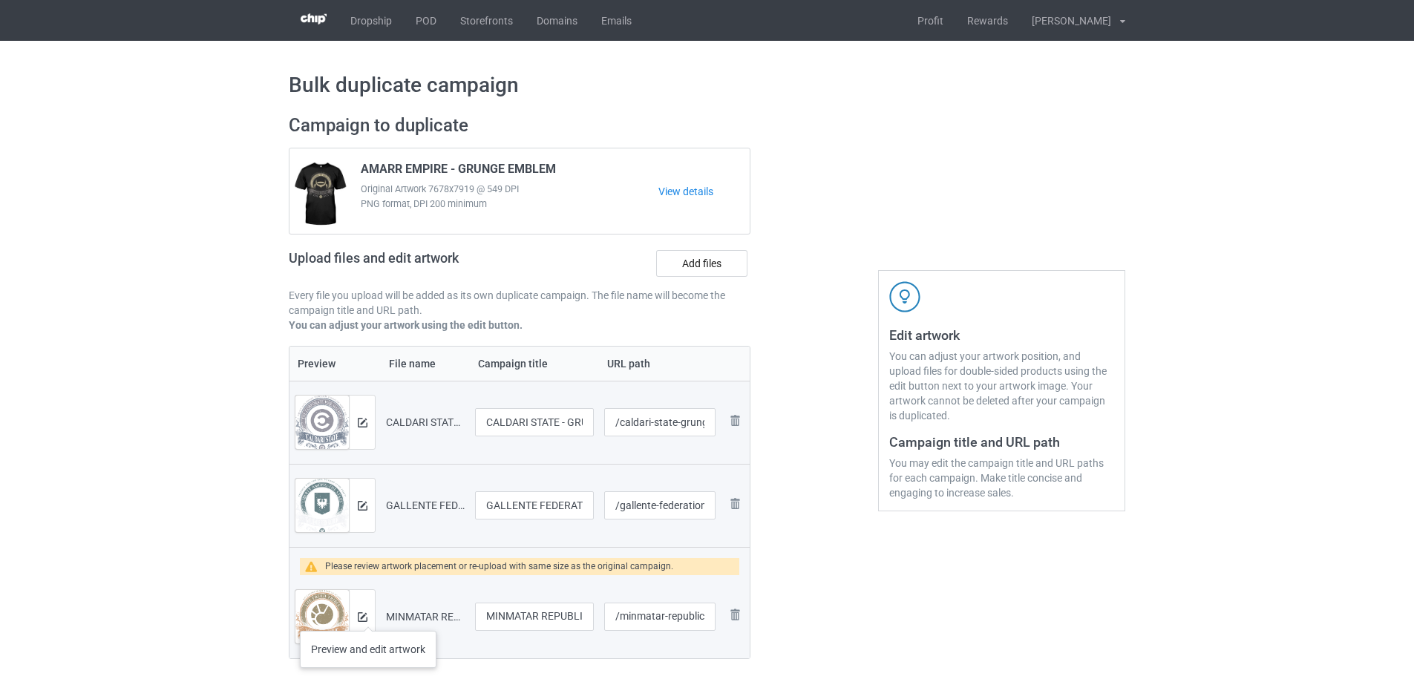
click at [368, 616] on div at bounding box center [362, 616] width 26 height 53
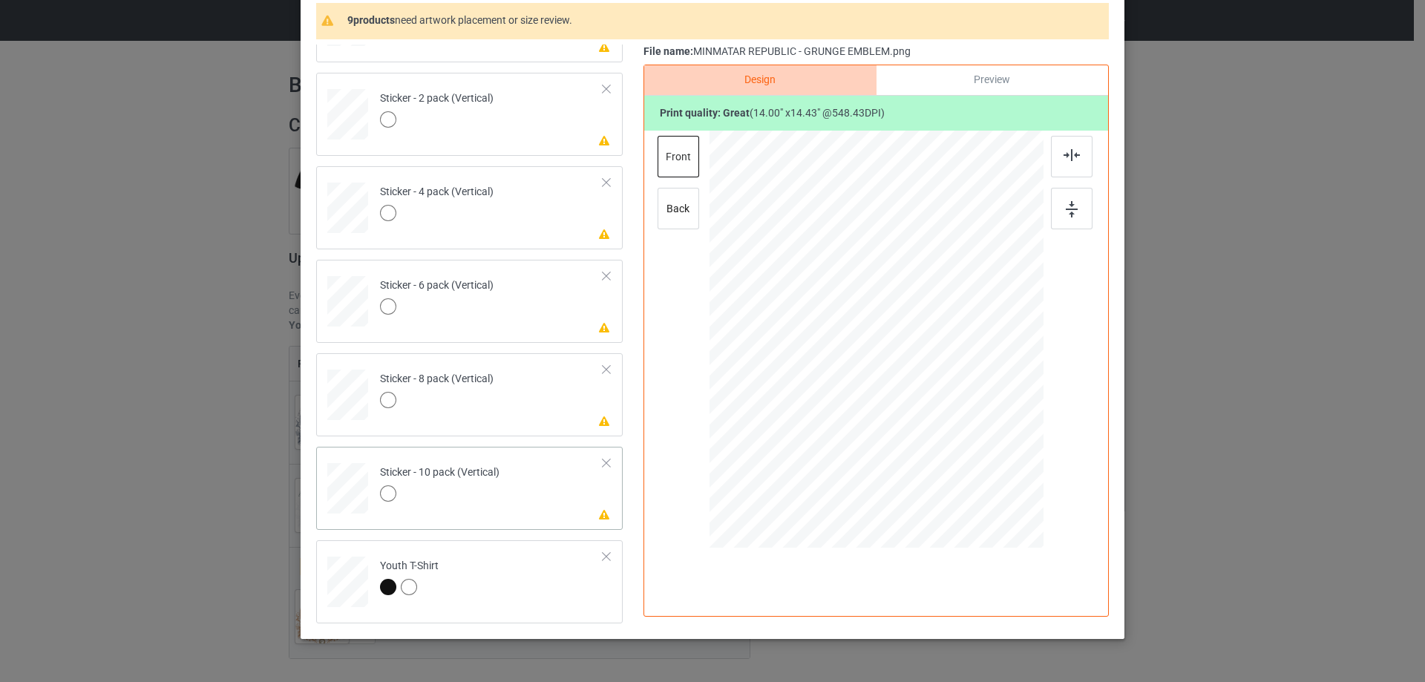
scroll to position [148, 0]
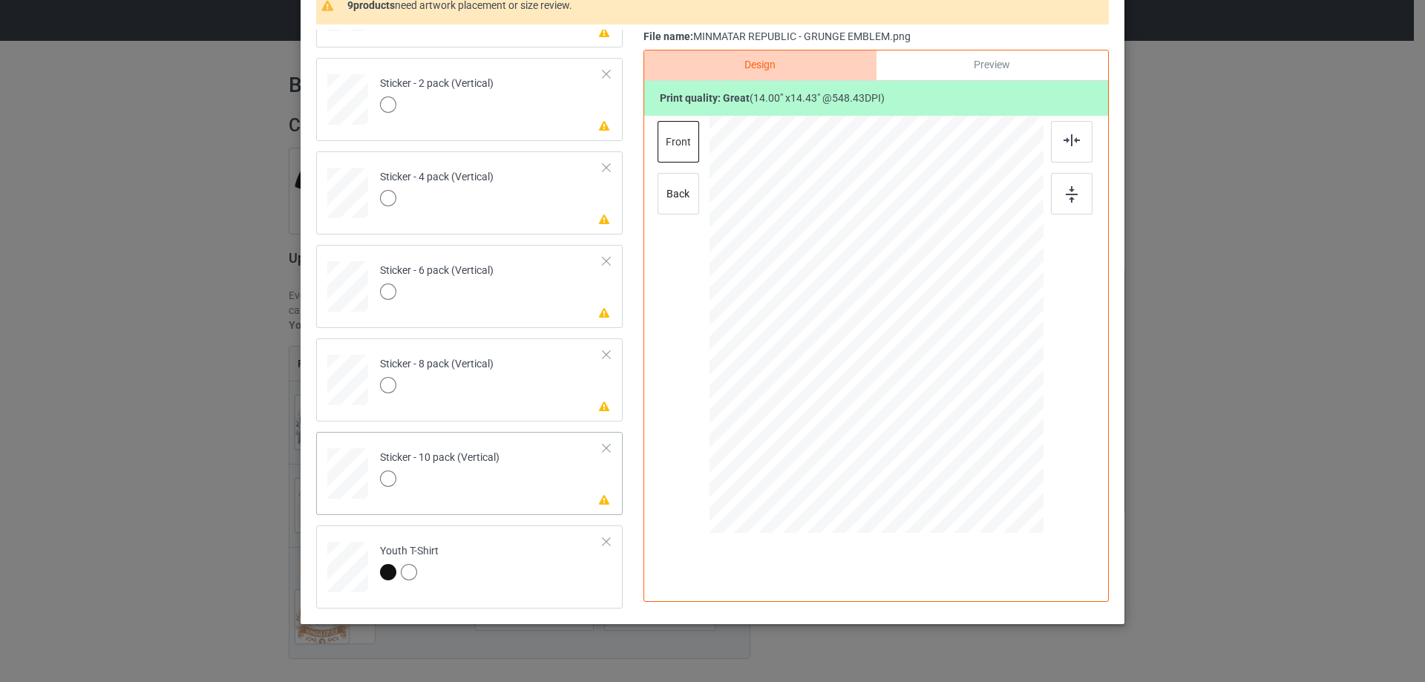
drag, startPoint x: 541, startPoint y: 478, endPoint x: 549, endPoint y: 476, distance: 8.5
click at [541, 477] on td "Please review artwork placement Sticker - 10 pack (Vertical)" at bounding box center [492, 470] width 240 height 65
click at [1072, 201] on img at bounding box center [1072, 194] width 12 height 16
click at [1066, 145] on img at bounding box center [1071, 140] width 16 height 12
click at [557, 361] on td "Please review artwork placement Sticker - 8 pack (Vertical)" at bounding box center [492, 376] width 240 height 65
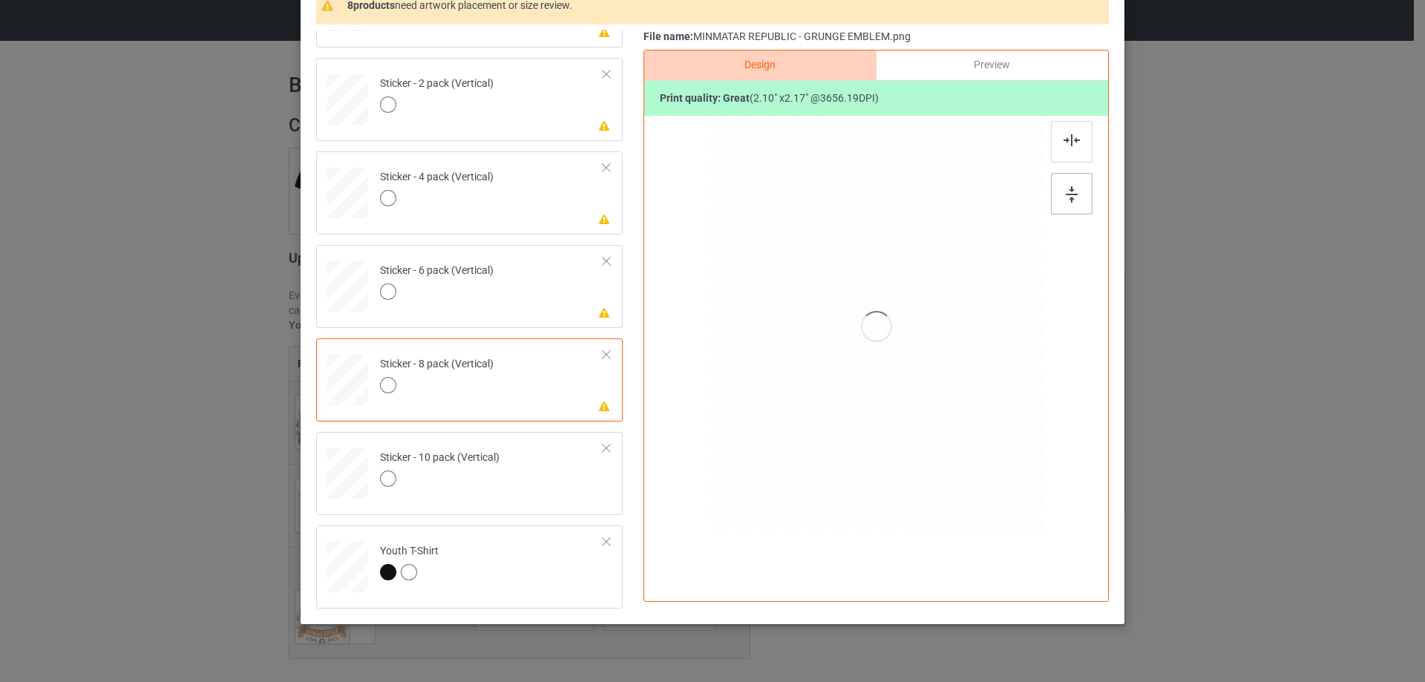
click at [1075, 186] on div at bounding box center [1072, 194] width 42 height 42
click at [1069, 144] on img at bounding box center [1071, 140] width 16 height 12
click at [534, 309] on td "Please review artwork placement Sticker - 6 pack (Vertical)" at bounding box center [492, 283] width 240 height 65
click at [1051, 194] on div at bounding box center [1072, 194] width 42 height 42
click at [1058, 122] on div at bounding box center [1072, 142] width 42 height 42
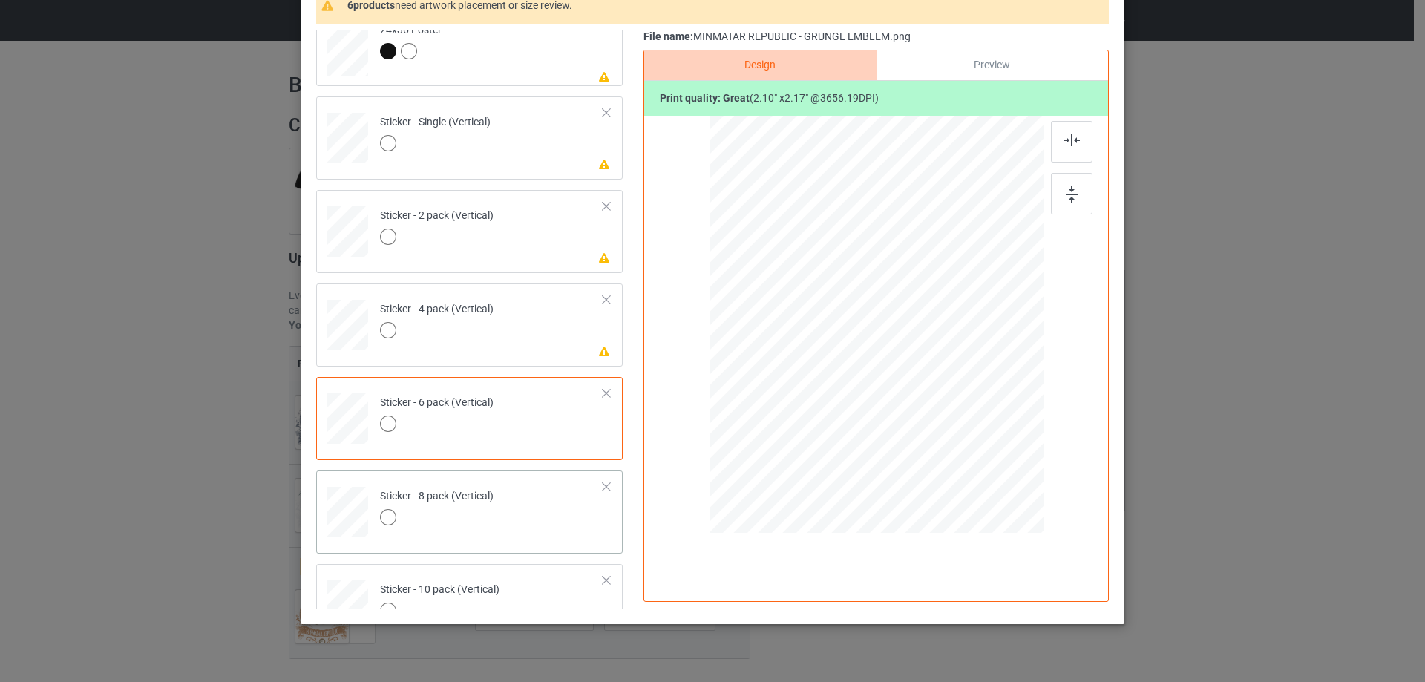
scroll to position [862, 0]
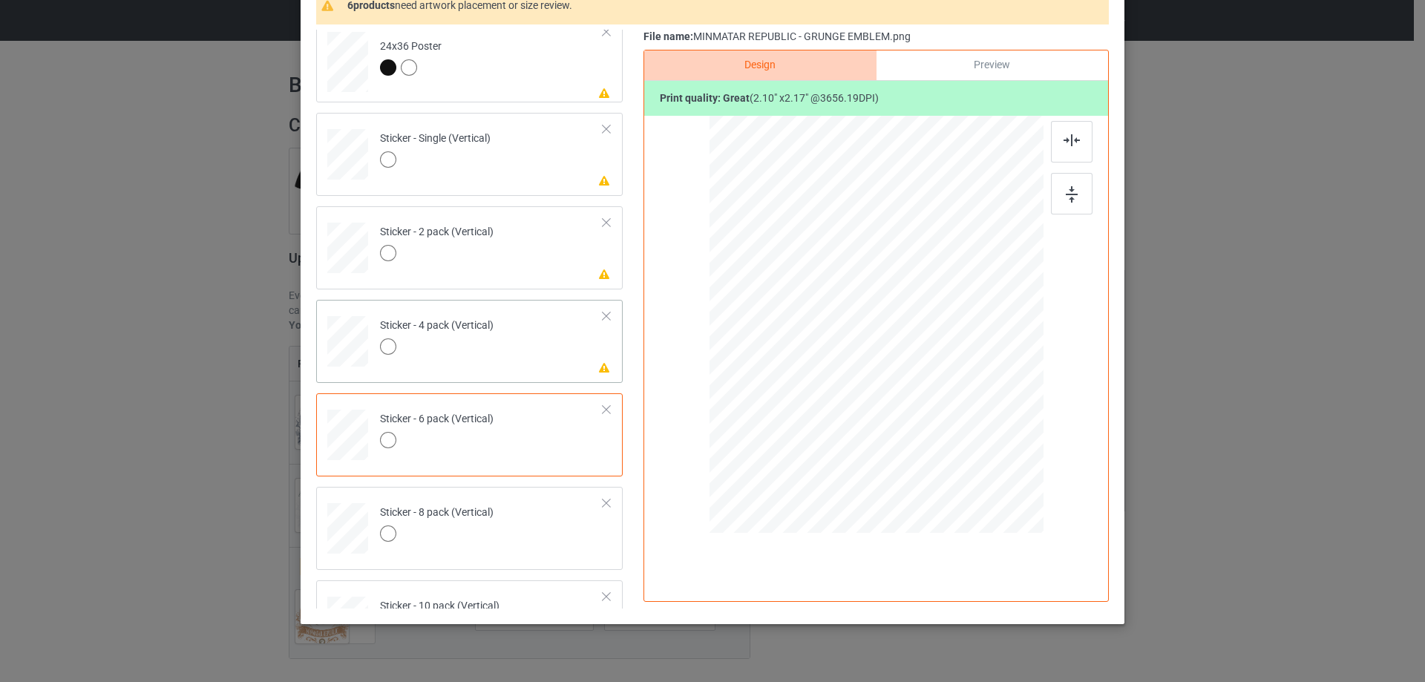
click at [538, 356] on td "Please review artwork placement Sticker - 4 pack (Vertical)" at bounding box center [492, 338] width 240 height 65
click at [1066, 193] on img at bounding box center [1072, 194] width 12 height 16
drag, startPoint x: 1064, startPoint y: 151, endPoint x: 803, endPoint y: 237, distance: 275.3
click at [1064, 151] on div at bounding box center [1072, 142] width 42 height 42
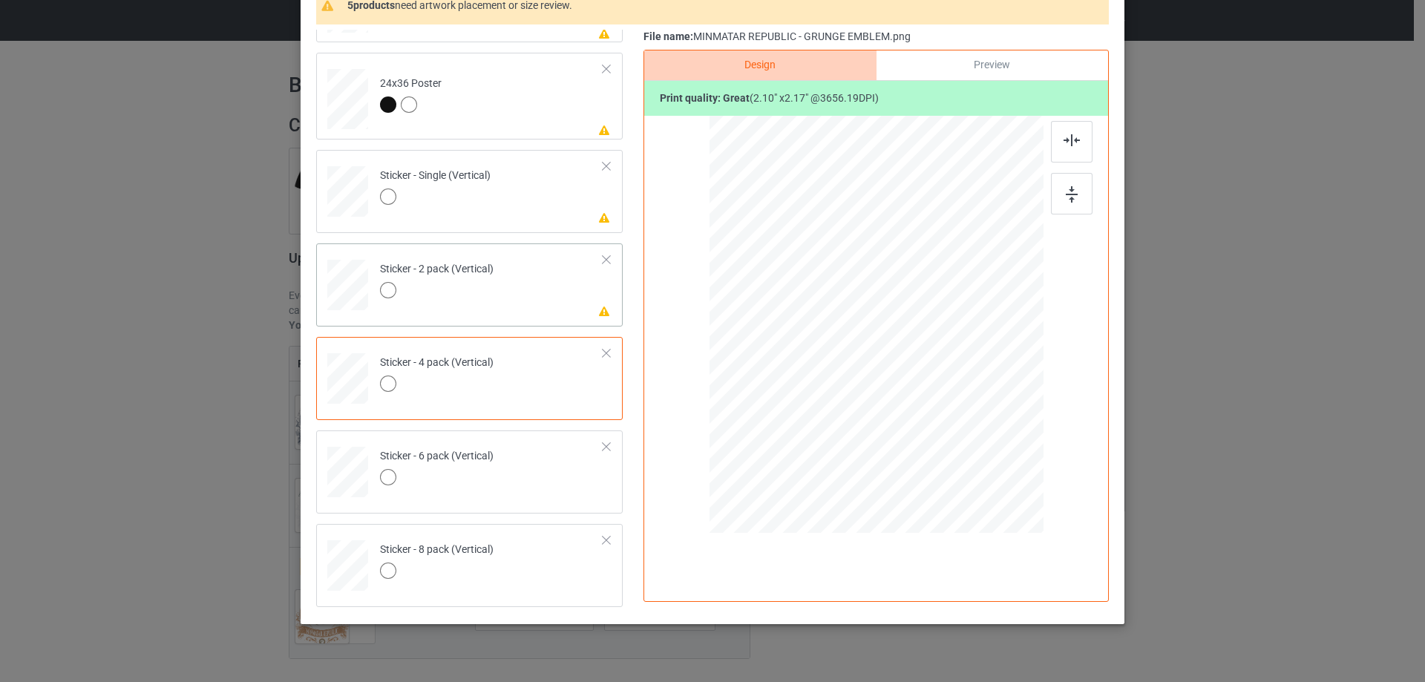
scroll to position [714, 0]
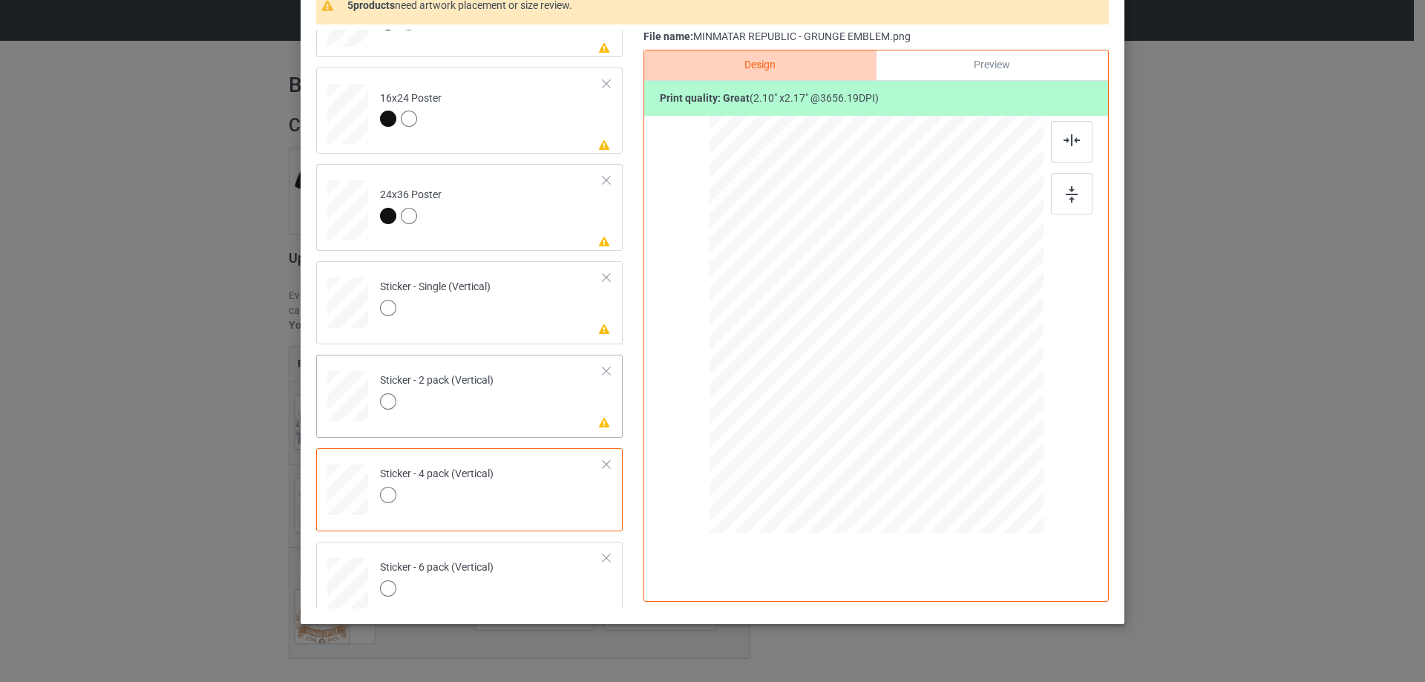
click at [547, 390] on td "Please review artwork placement Sticker - 2 pack (Vertical)" at bounding box center [492, 393] width 240 height 65
click at [1069, 194] on img at bounding box center [1072, 194] width 12 height 16
click at [1072, 140] on img at bounding box center [1071, 140] width 16 height 12
click at [557, 324] on td "Please review artwork placement Sticker - Single (Vertical)" at bounding box center [492, 299] width 240 height 65
click at [1071, 202] on img at bounding box center [1072, 194] width 12 height 16
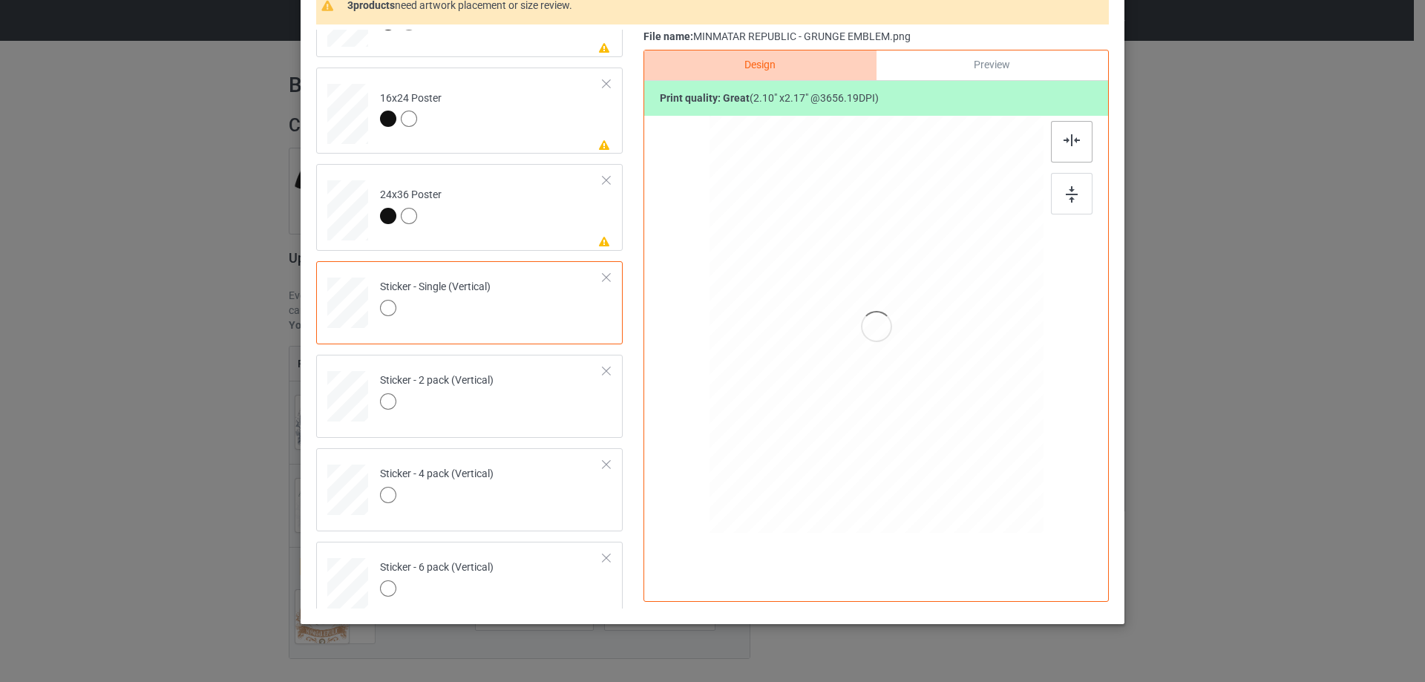
click at [1057, 148] on div at bounding box center [1072, 142] width 42 height 42
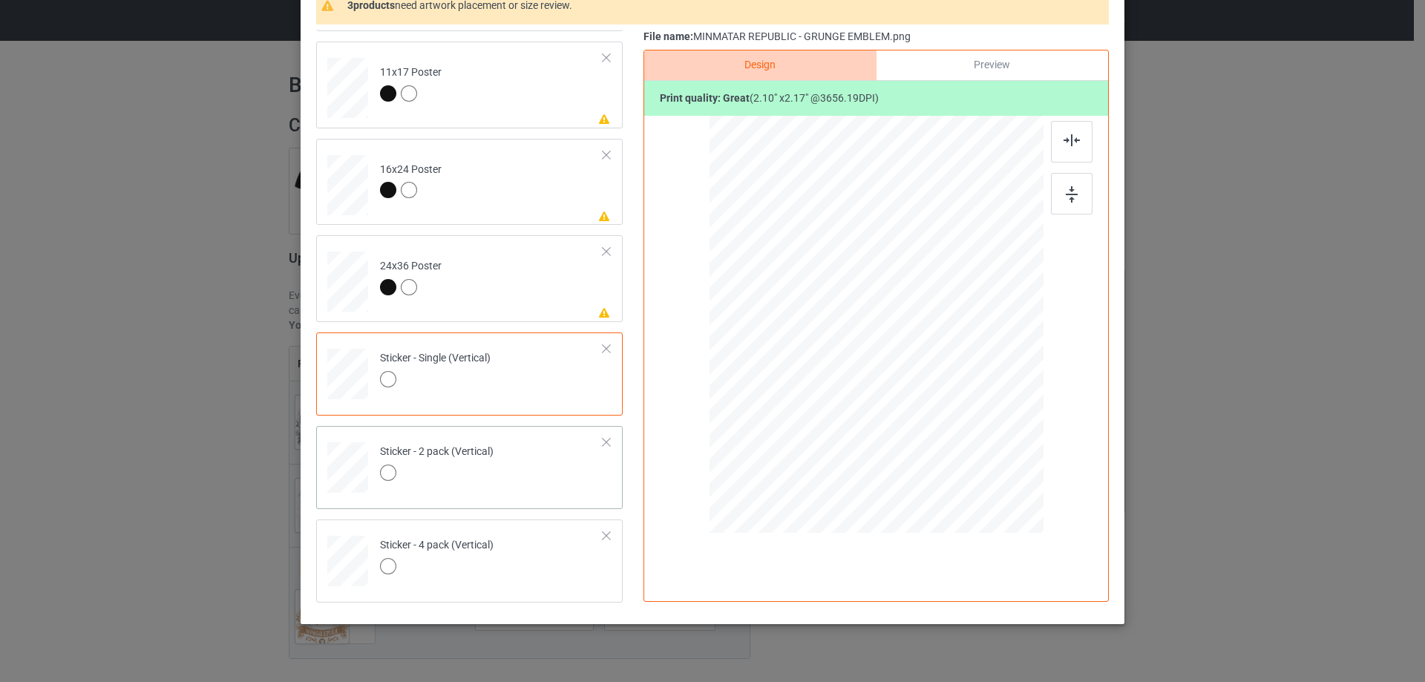
scroll to position [640, 0]
click at [525, 301] on td "Please review artwork placement 24x36 Poster" at bounding box center [492, 281] width 240 height 75
click at [1066, 195] on img at bounding box center [1072, 194] width 12 height 16
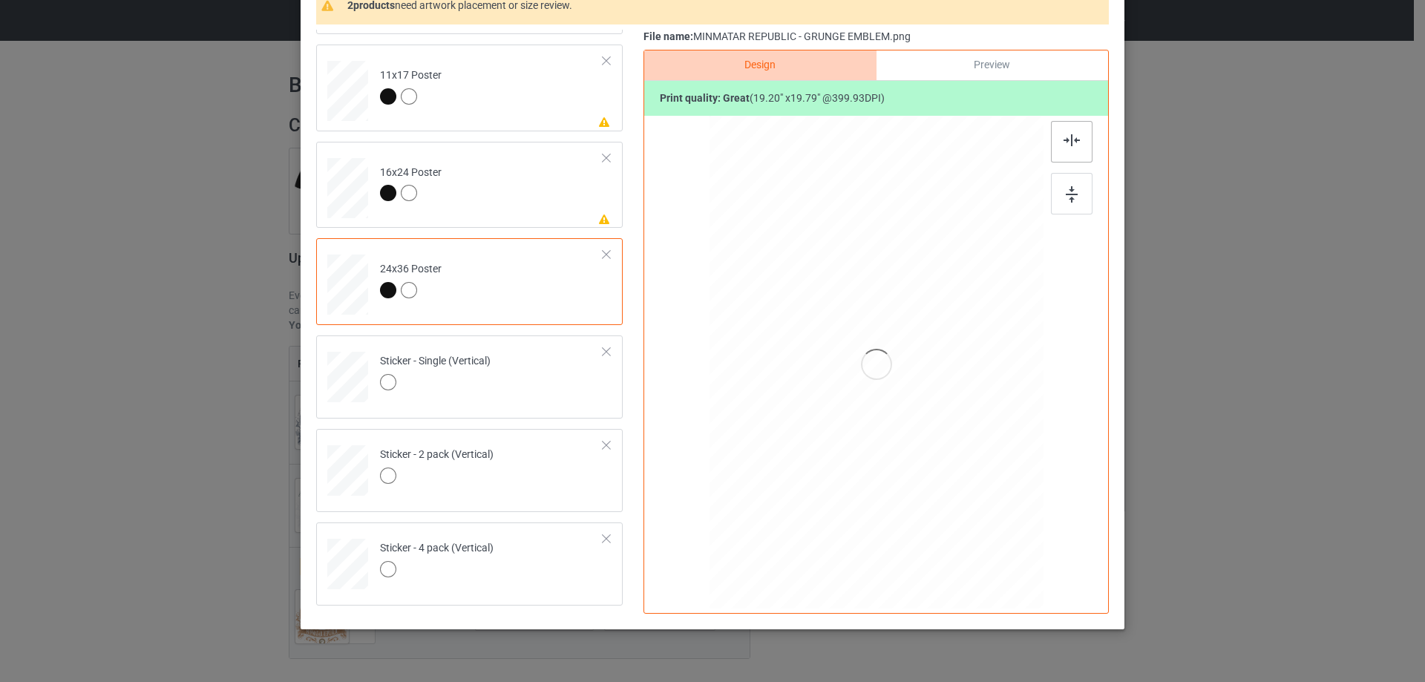
click at [1072, 128] on div at bounding box center [1072, 142] width 42 height 42
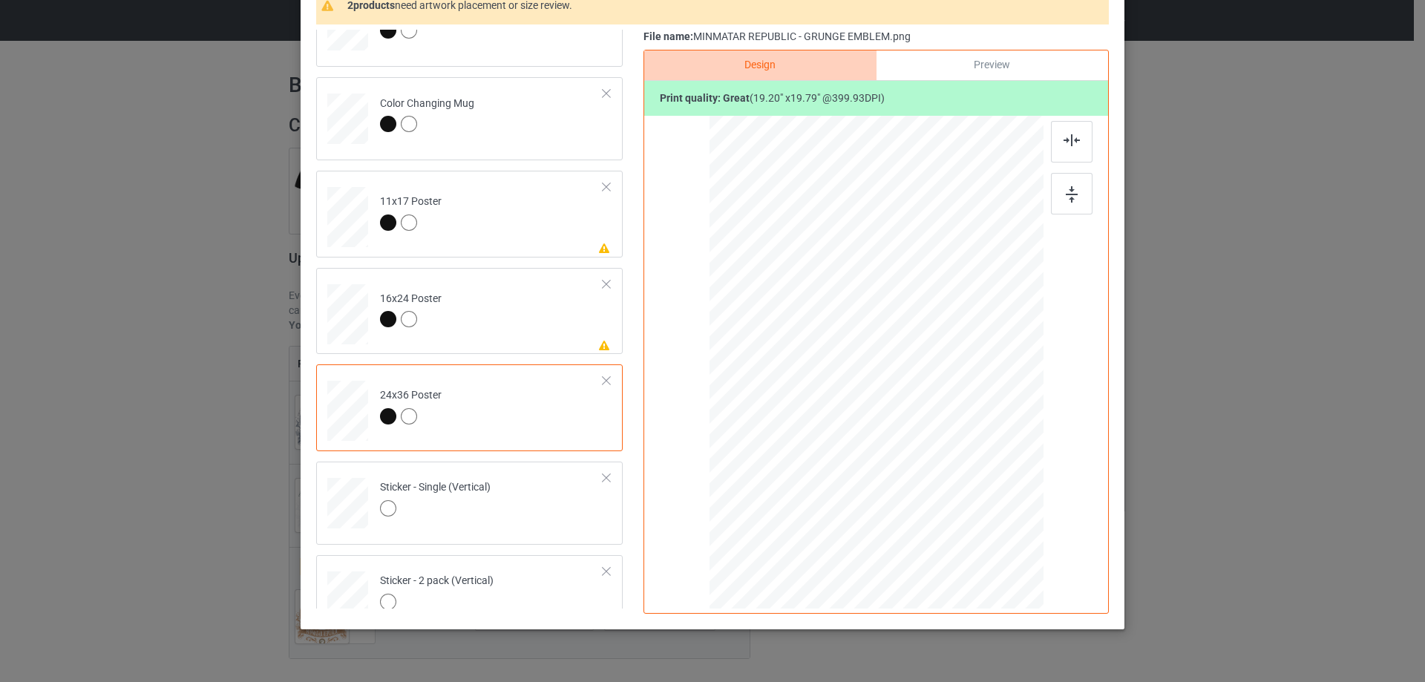
scroll to position [491, 0]
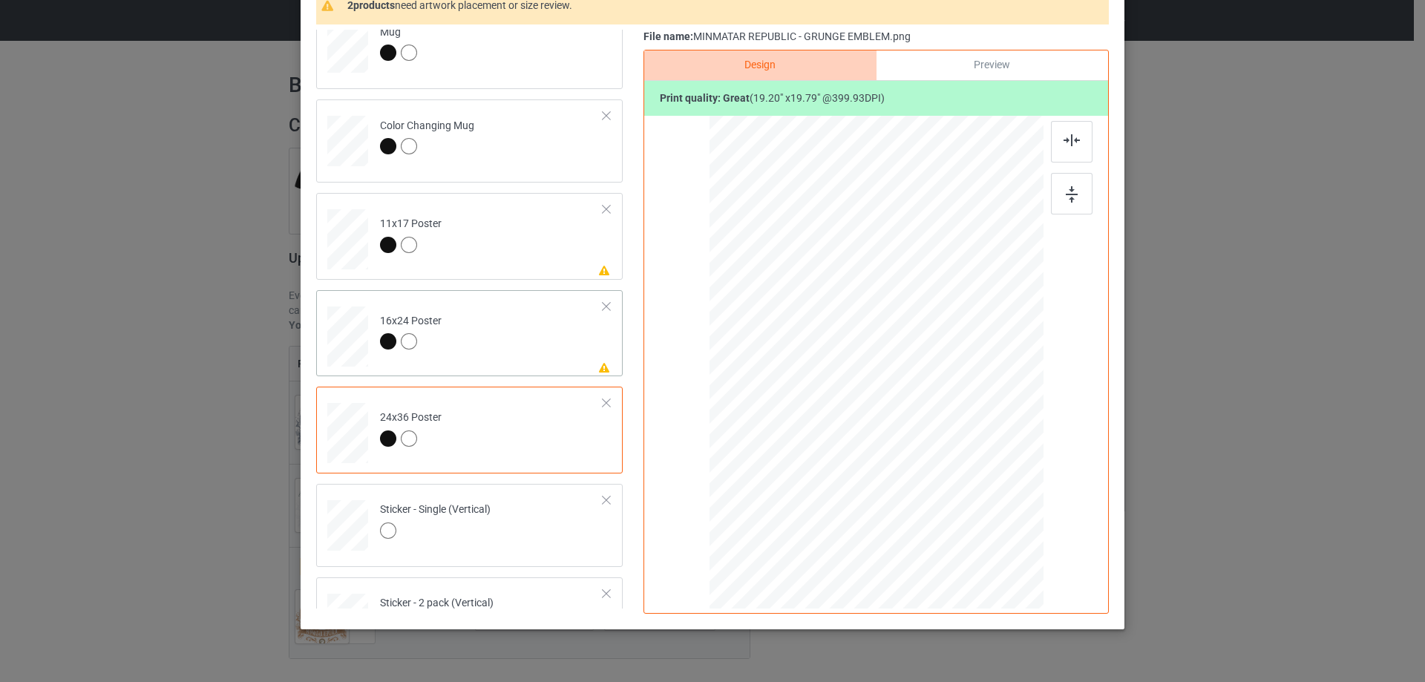
click at [530, 331] on td "Please review artwork placement 16x24 Poster" at bounding box center [492, 333] width 240 height 75
click at [1070, 195] on img at bounding box center [1072, 194] width 12 height 16
click at [1071, 138] on img at bounding box center [1071, 140] width 16 height 12
click at [534, 255] on td "Please review artwork placement 11x17 Poster" at bounding box center [492, 236] width 240 height 75
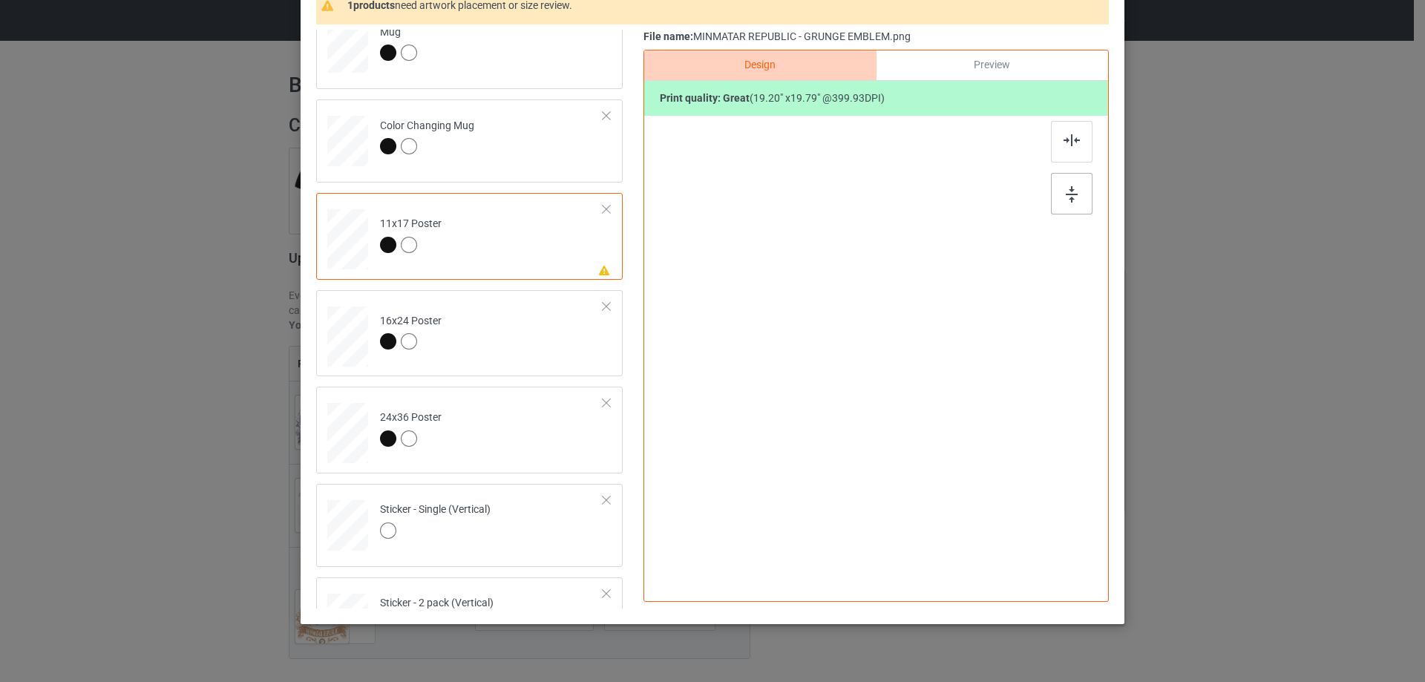
click at [1068, 204] on div at bounding box center [1072, 194] width 42 height 42
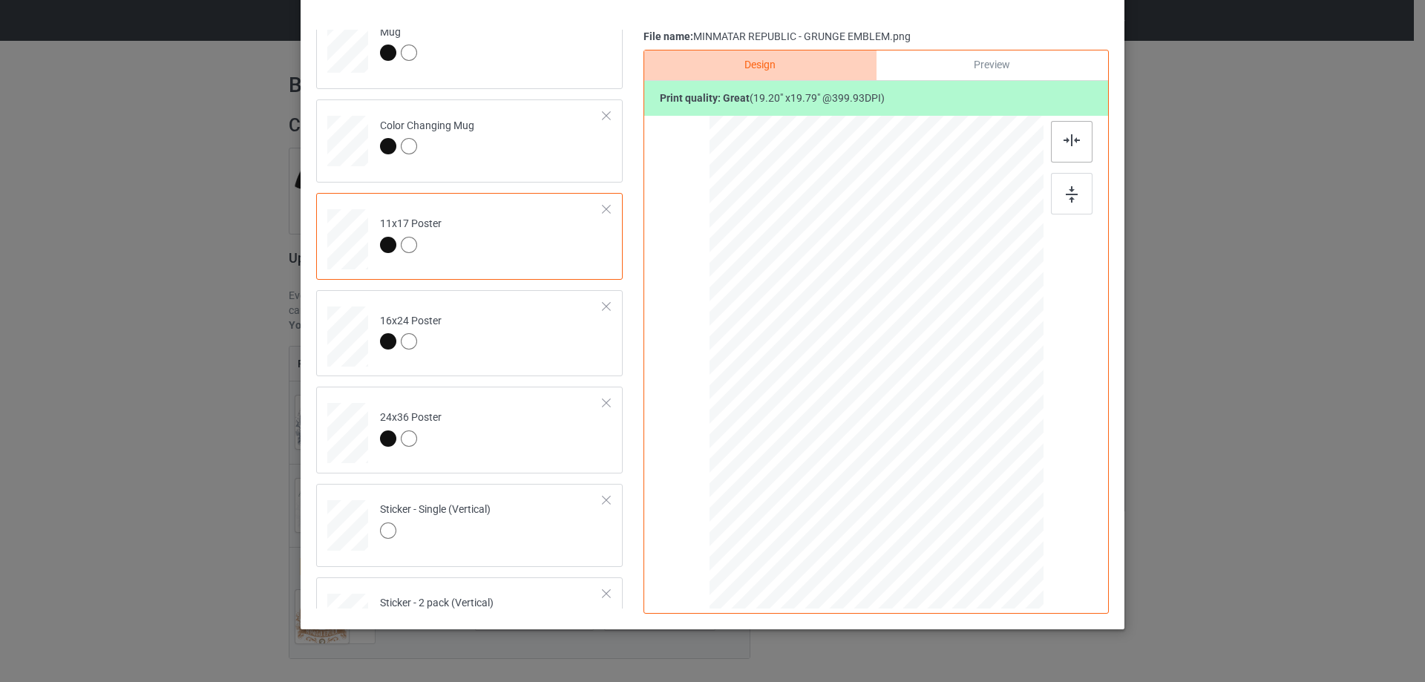
click at [1064, 143] on img at bounding box center [1071, 140] width 16 height 12
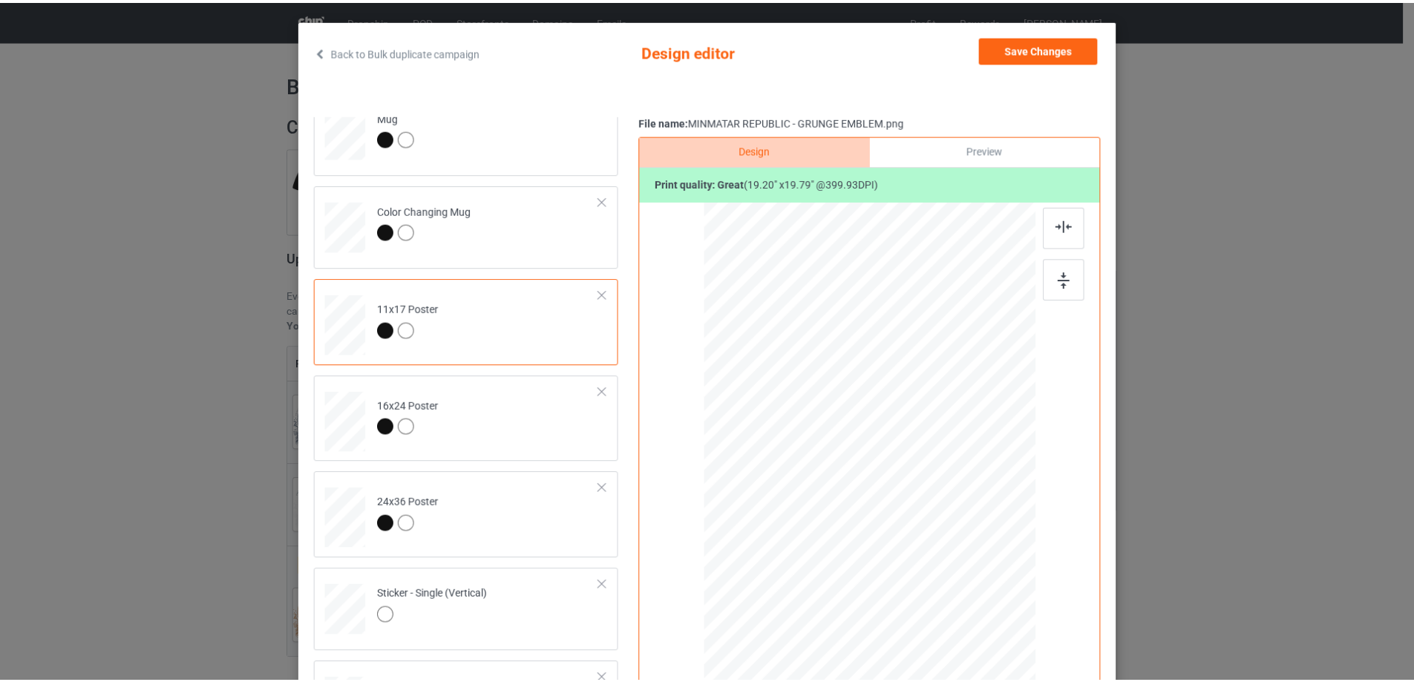
scroll to position [0, 0]
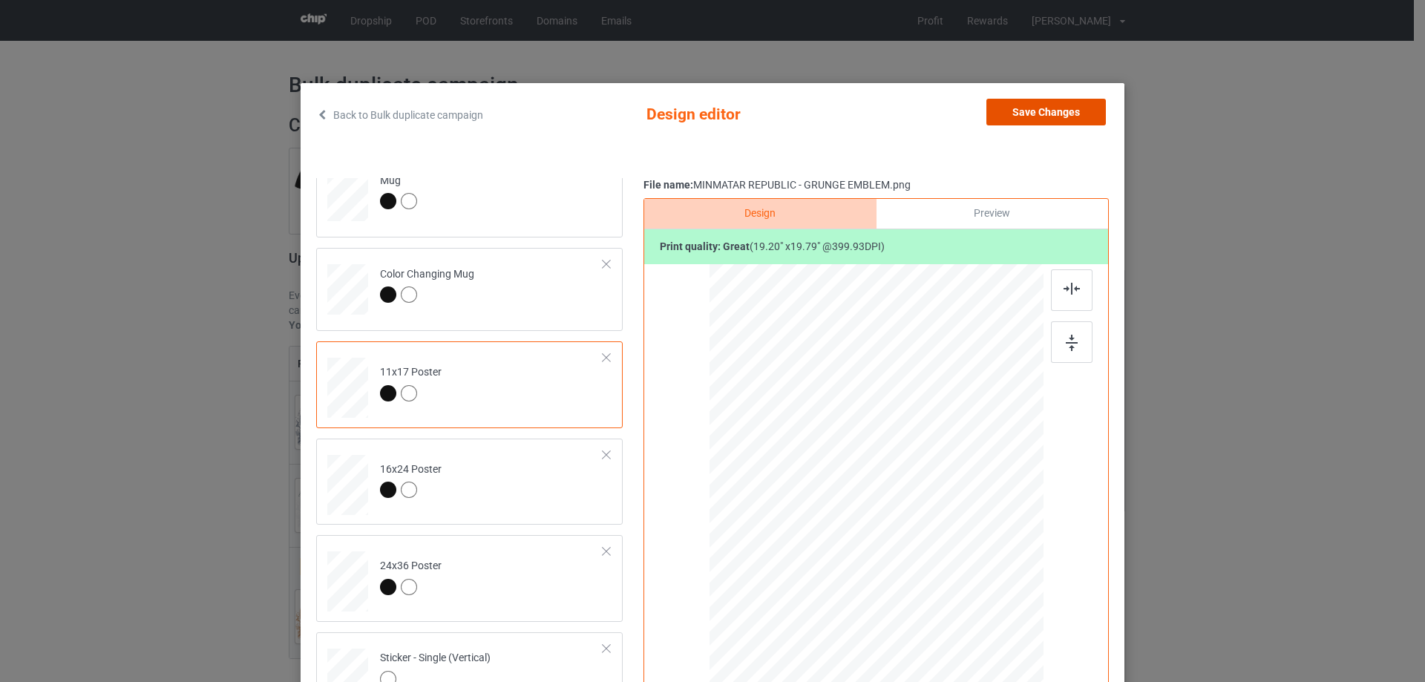
click at [1059, 108] on button "Save Changes" at bounding box center [1045, 112] width 119 height 27
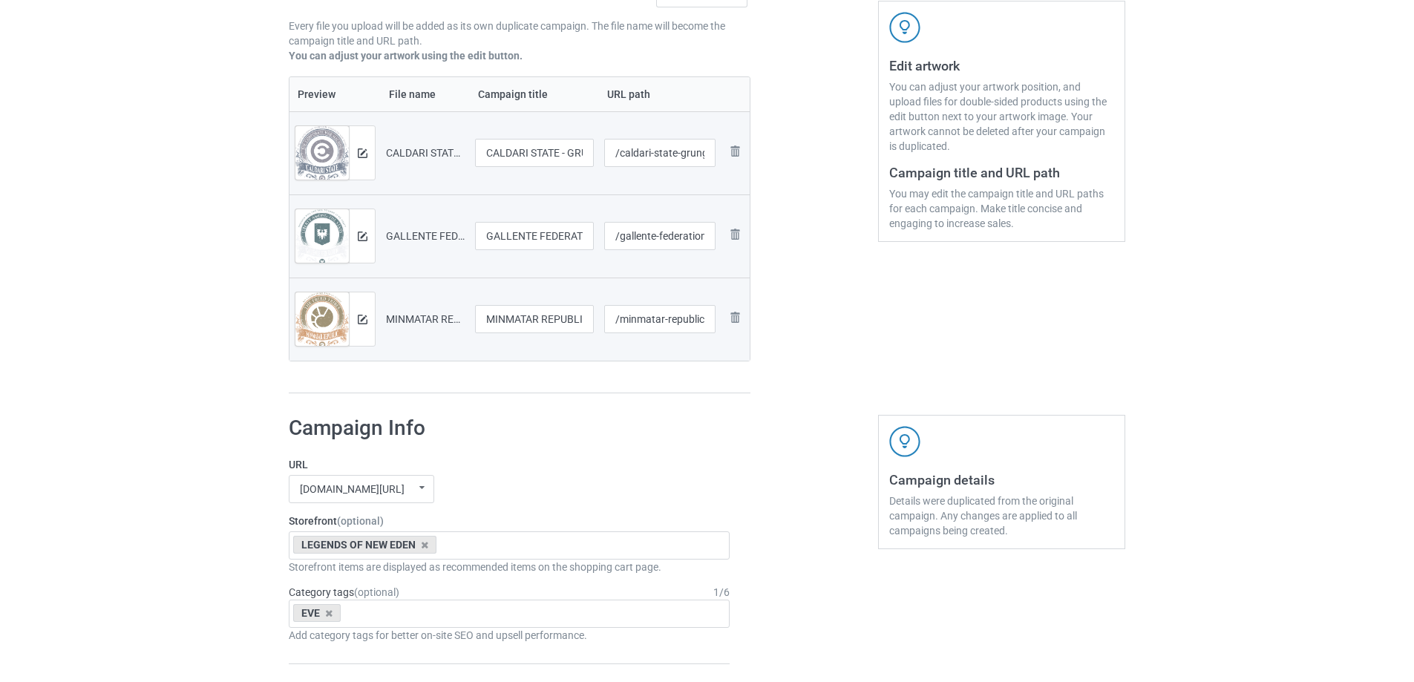
scroll to position [1374, 0]
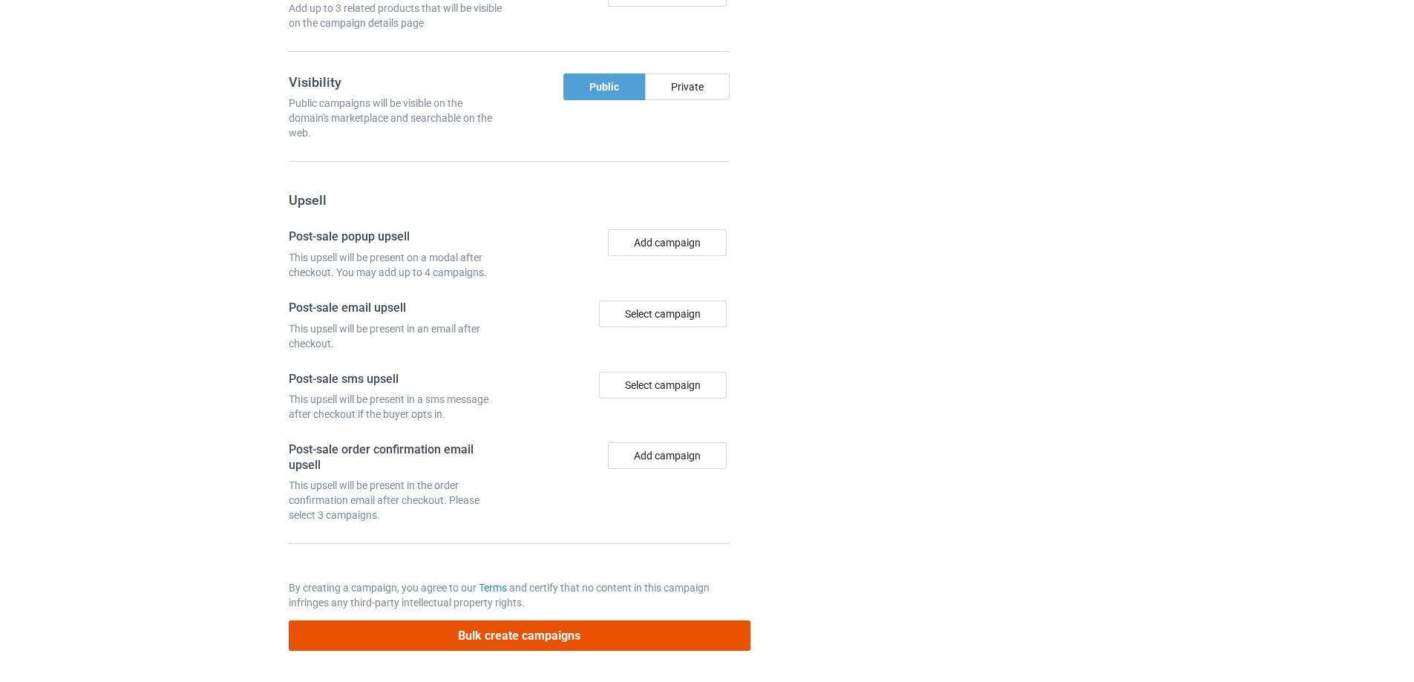
click at [637, 632] on button "Bulk create campaigns" at bounding box center [520, 635] width 462 height 30
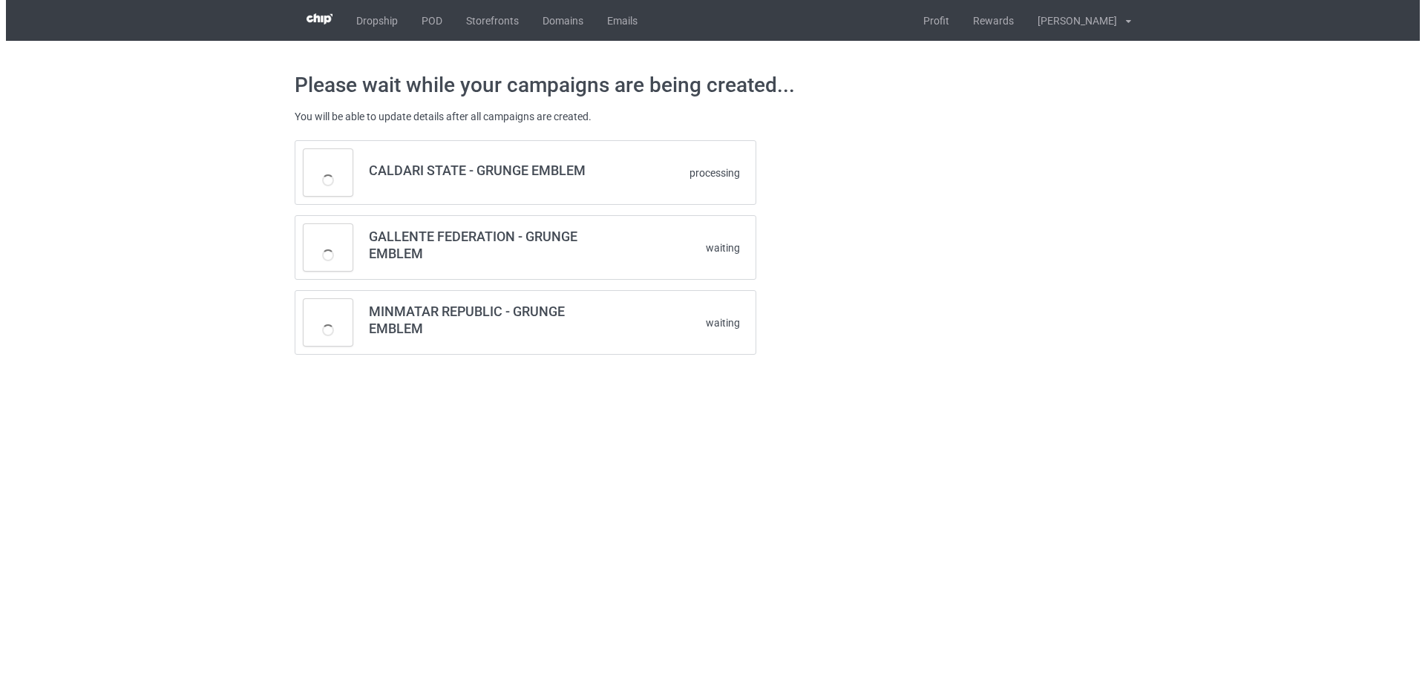
scroll to position [0, 0]
